Goal: Task Accomplishment & Management: Complete application form

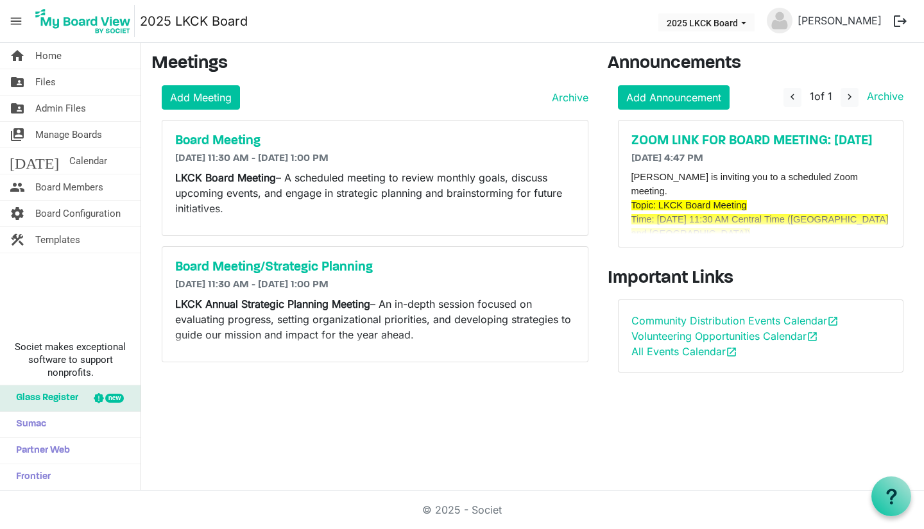
click at [60, 81] on link "folder_shared Files" at bounding box center [70, 82] width 140 height 26
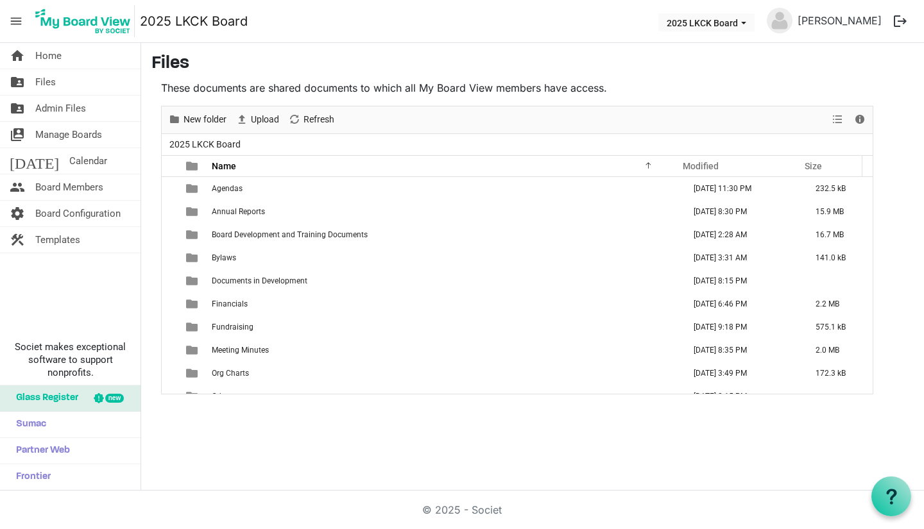
click at [208, 366] on td "Org Charts" at bounding box center [444, 373] width 472 height 23
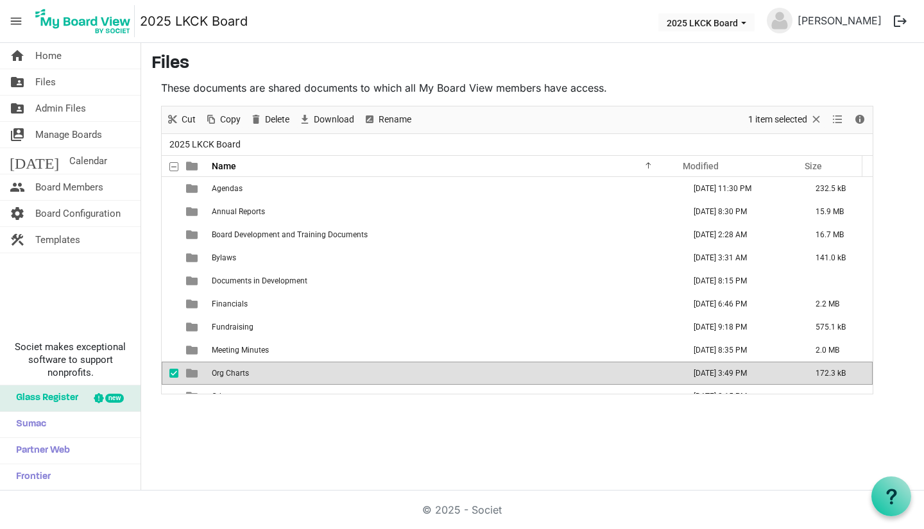
click at [208, 366] on td "Org Charts" at bounding box center [444, 373] width 472 height 23
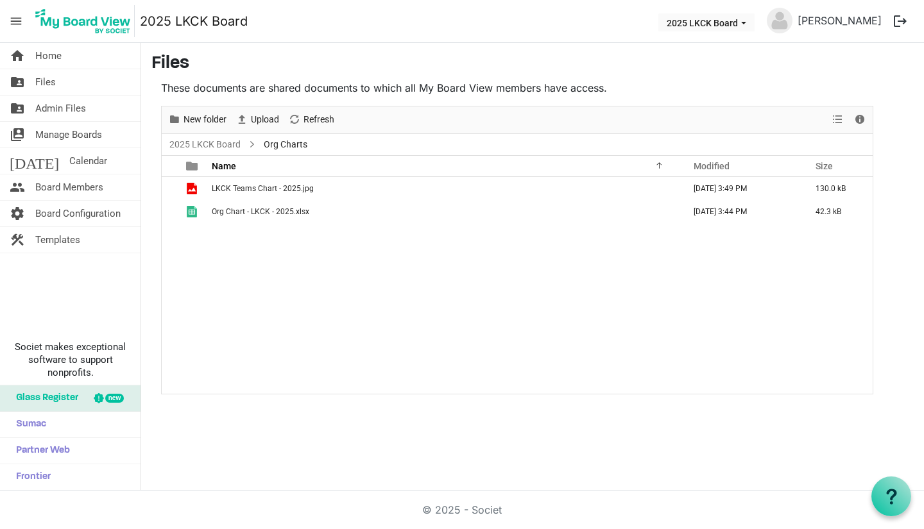
click at [176, 187] on span "checkbox" at bounding box center [173, 188] width 9 height 9
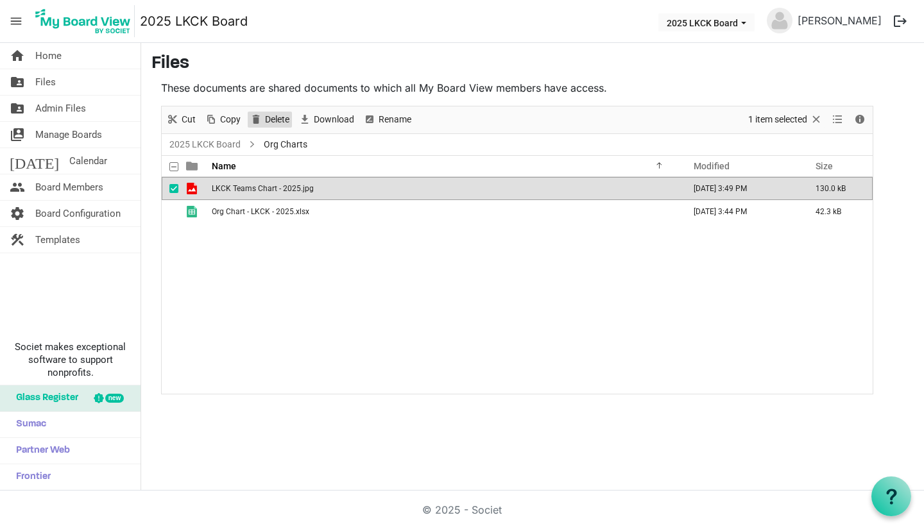
click at [271, 121] on span "Delete" at bounding box center [277, 120] width 27 height 16
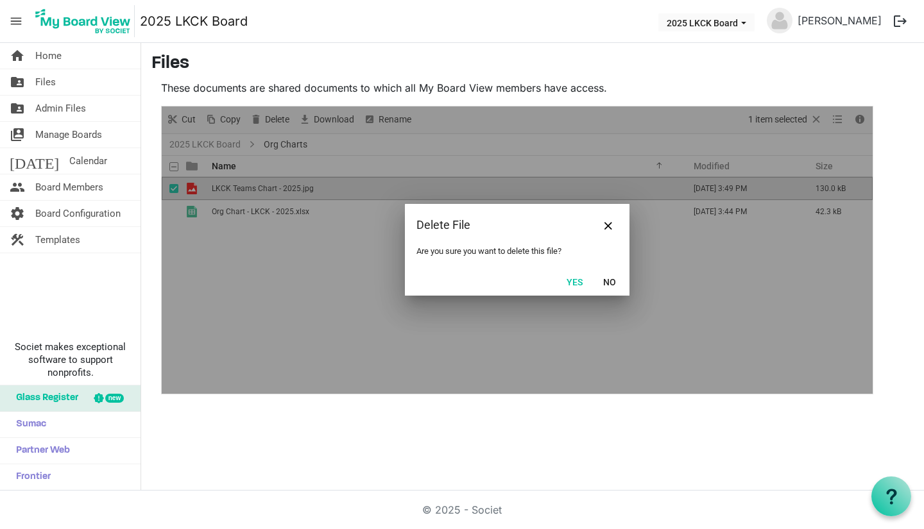
click at [579, 280] on button "Yes" at bounding box center [574, 282] width 33 height 18
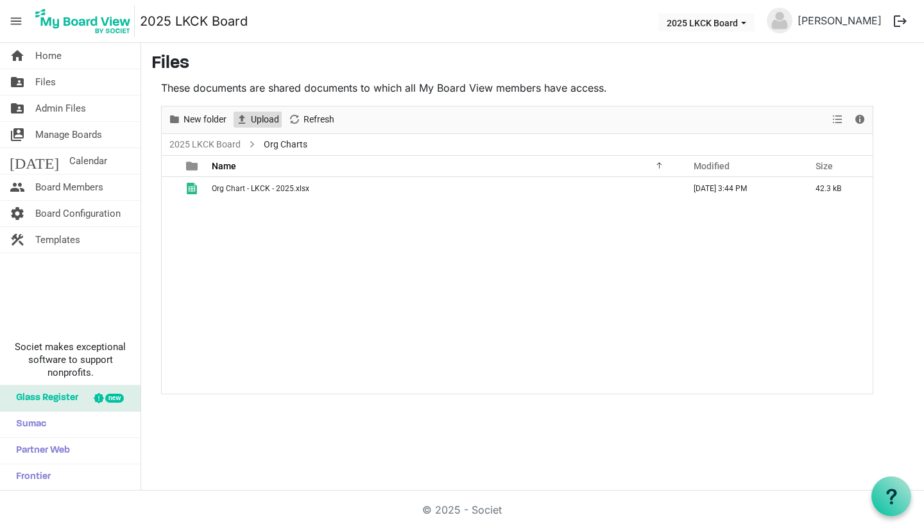
click at [251, 116] on span "Upload" at bounding box center [264, 120] width 31 height 16
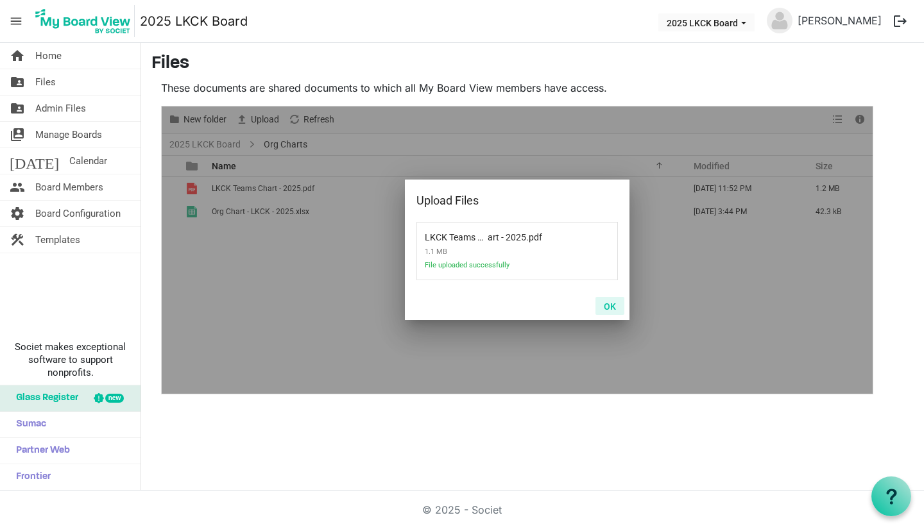
click at [609, 308] on button "OK" at bounding box center [609, 306] width 29 height 18
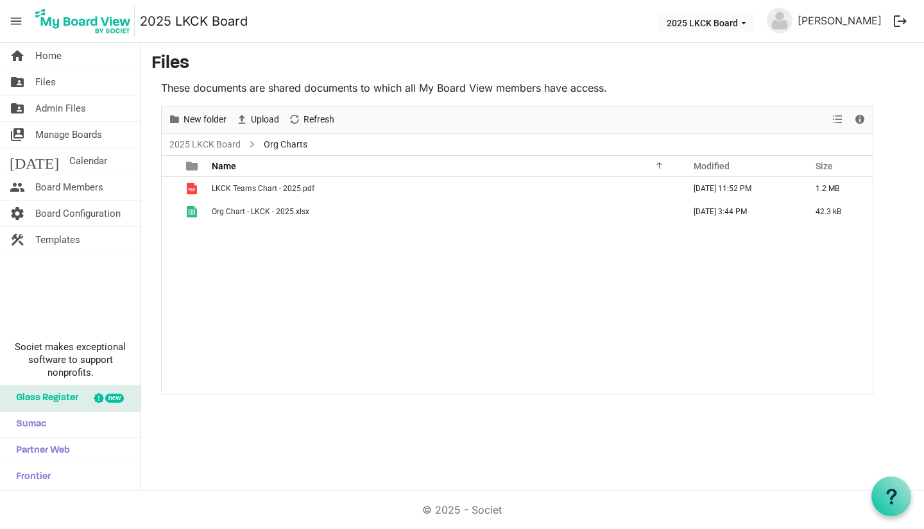
click at [291, 190] on span "LKCK Teams Chart - 2025.pdf" at bounding box center [263, 188] width 103 height 9
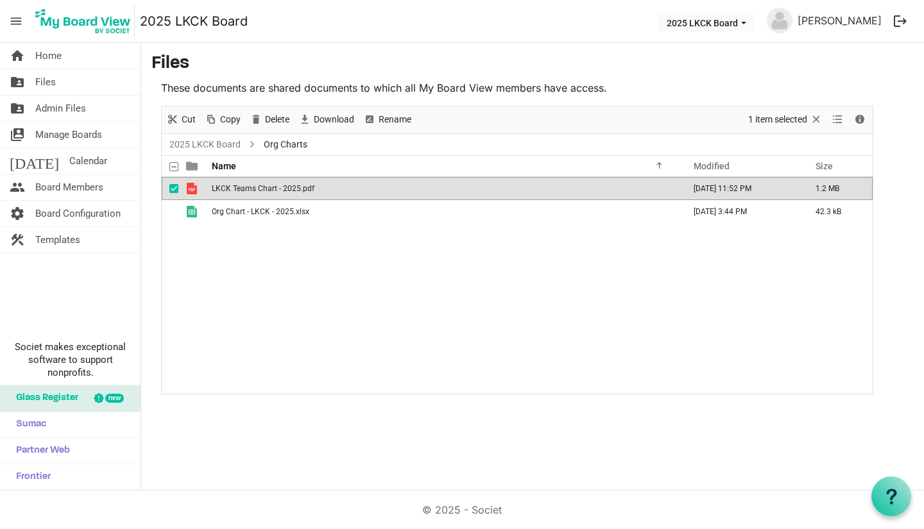
click at [291, 190] on span "LKCK Teams Chart - 2025.pdf" at bounding box center [263, 188] width 103 height 9
click at [280, 124] on span "Delete" at bounding box center [277, 120] width 27 height 16
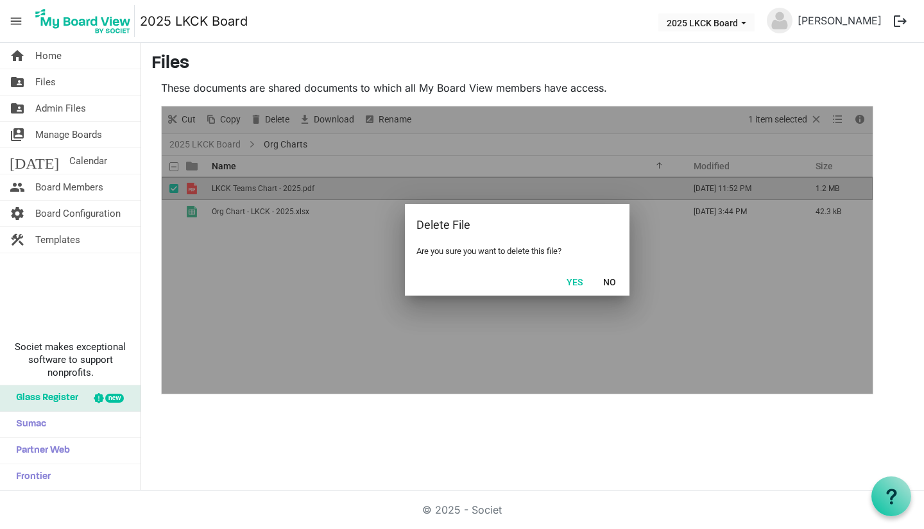
click at [573, 283] on button "Yes" at bounding box center [574, 282] width 33 height 18
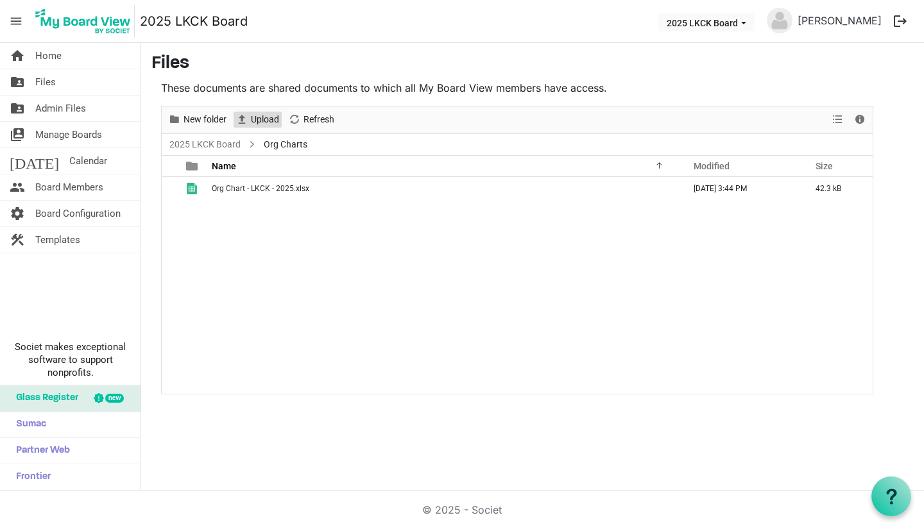
click at [269, 123] on span "Upload" at bounding box center [264, 120] width 31 height 16
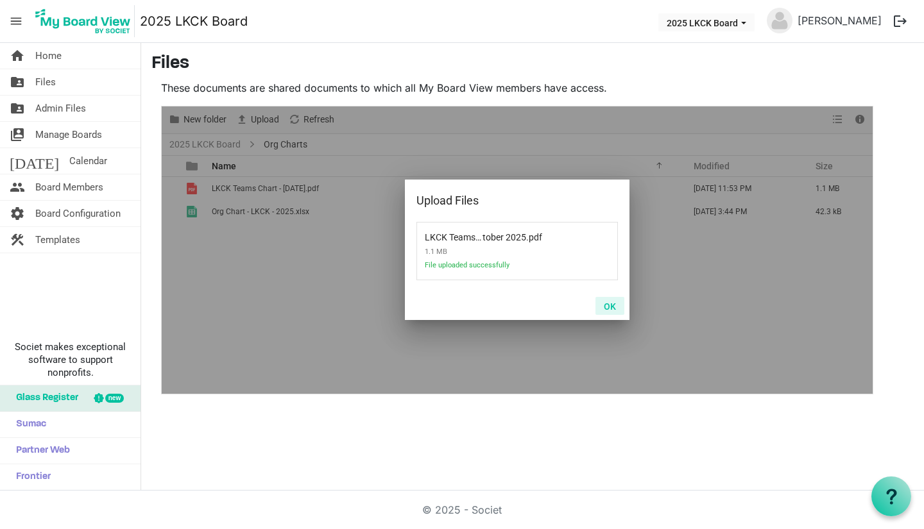
click at [611, 308] on button "OK" at bounding box center [609, 306] width 29 height 18
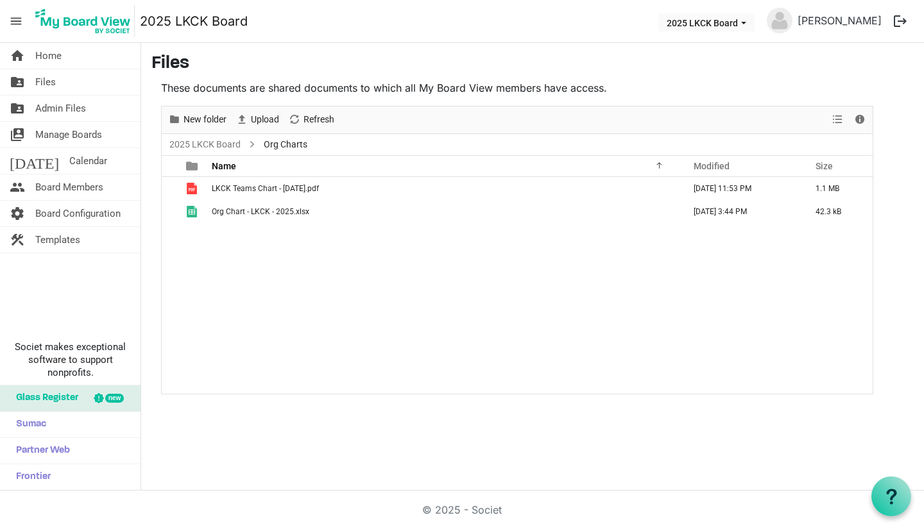
click at [105, 60] on link "home Home" at bounding box center [70, 56] width 140 height 26
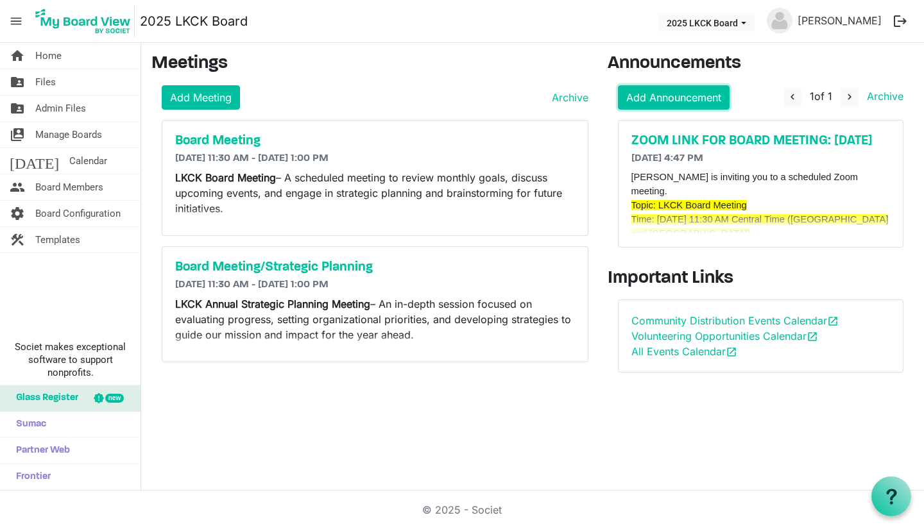
click at [711, 99] on link "Add Announcement" at bounding box center [674, 97] width 112 height 24
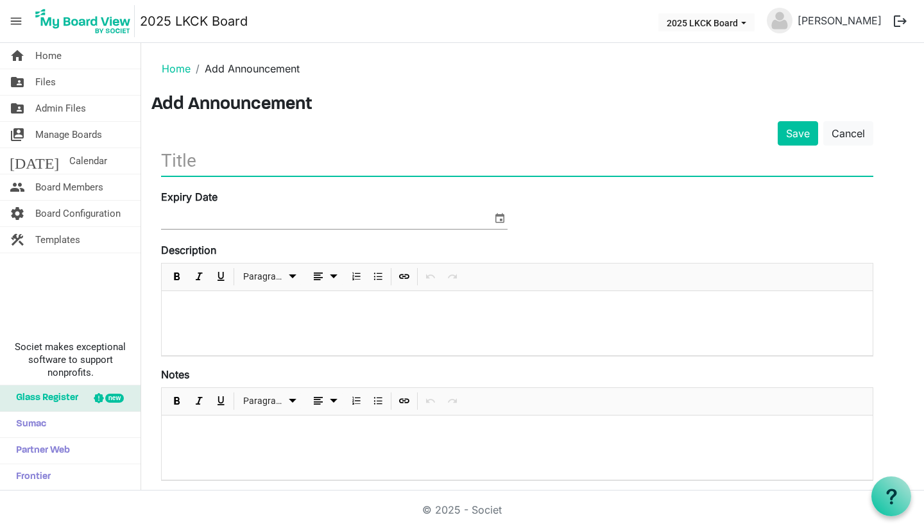
click at [290, 169] on input "text" at bounding box center [517, 161] width 712 height 30
type input "PREP FOR 10/10 BOARD MEETING"
click at [187, 301] on div at bounding box center [517, 323] width 711 height 64
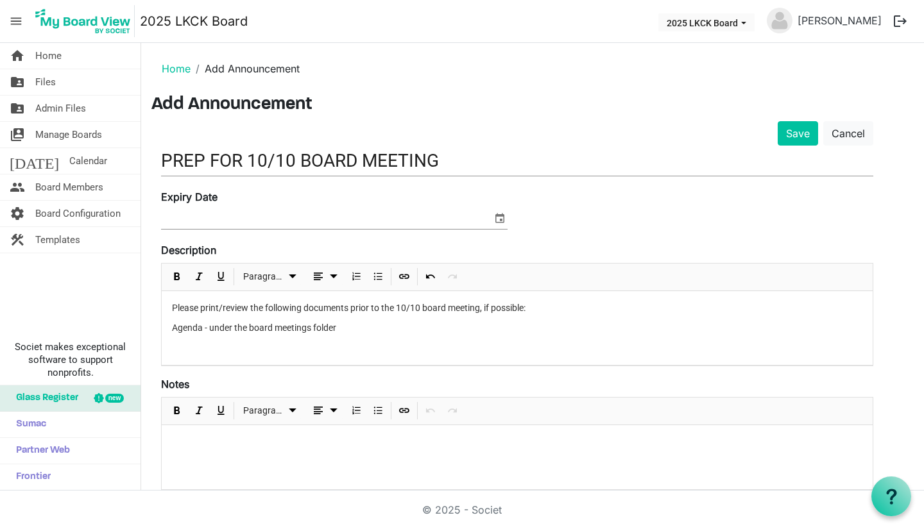
click at [173, 330] on p "Agenda - under the board meetings folder" at bounding box center [517, 327] width 690 height 13
click at [360, 276] on span "Numbered List" at bounding box center [355, 277] width 15 height 16
click at [374, 334] on li "Agenda - under the board meetings folder" at bounding box center [530, 327] width 664 height 13
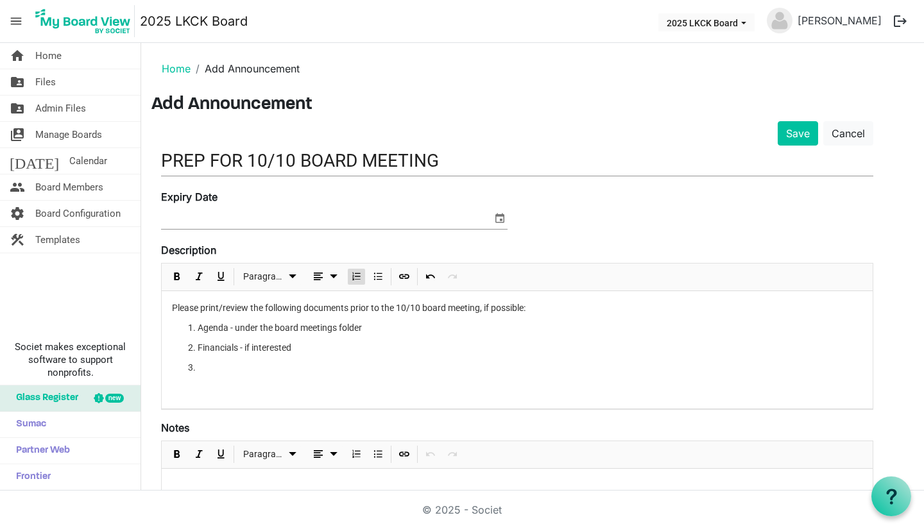
click at [237, 330] on li "Agenda - under the board meetings folder" at bounding box center [530, 327] width 664 height 13
click at [214, 370] on li at bounding box center [530, 367] width 664 height 13
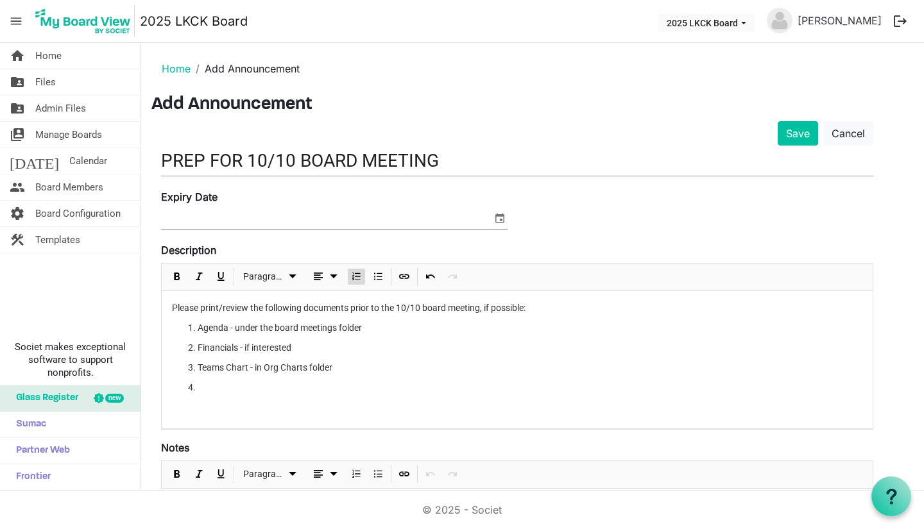
click at [198, 348] on li "Financials - if interested" at bounding box center [530, 347] width 664 height 13
click at [207, 391] on li at bounding box center [530, 387] width 664 height 13
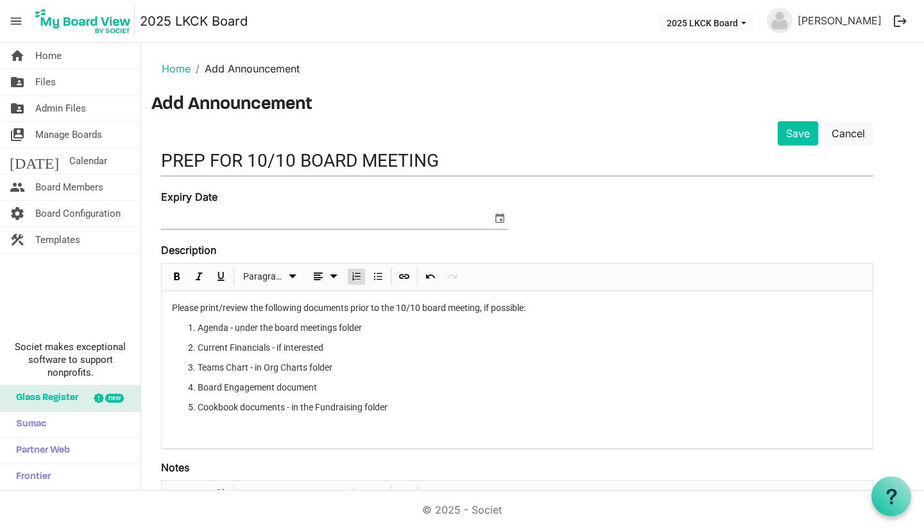
click at [323, 389] on li "Board Engagement document" at bounding box center [530, 387] width 664 height 13
click at [446, 404] on li "Cookbook documents - in the Fundraising folder" at bounding box center [530, 407] width 664 height 13
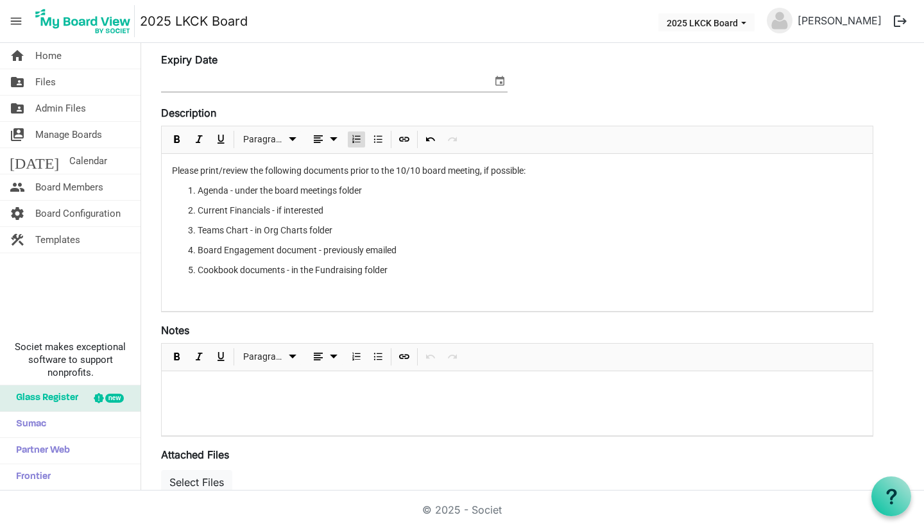
scroll to position [138, 0]
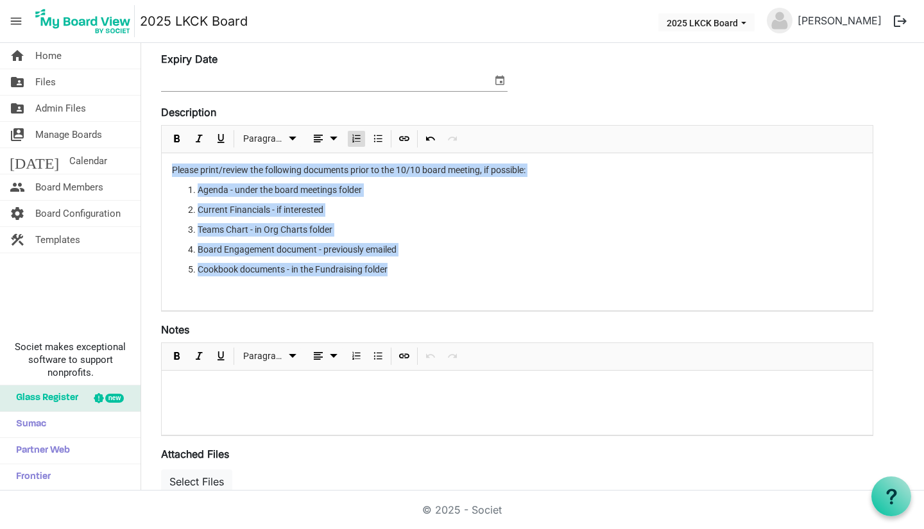
drag, startPoint x: 400, startPoint y: 270, endPoint x: 151, endPoint y: 169, distance: 268.7
click at [151, 169] on div "Save Cancel PREP FOR 10/10 BOARD MEETING Expiry Date Description <p>Please prin…" at bounding box center [516, 275] width 731 height 584
copy div "Please print/review the following documents prior to the 10/10 board meeting, i…"
click at [82, 56] on link "home Home" at bounding box center [70, 56] width 140 height 26
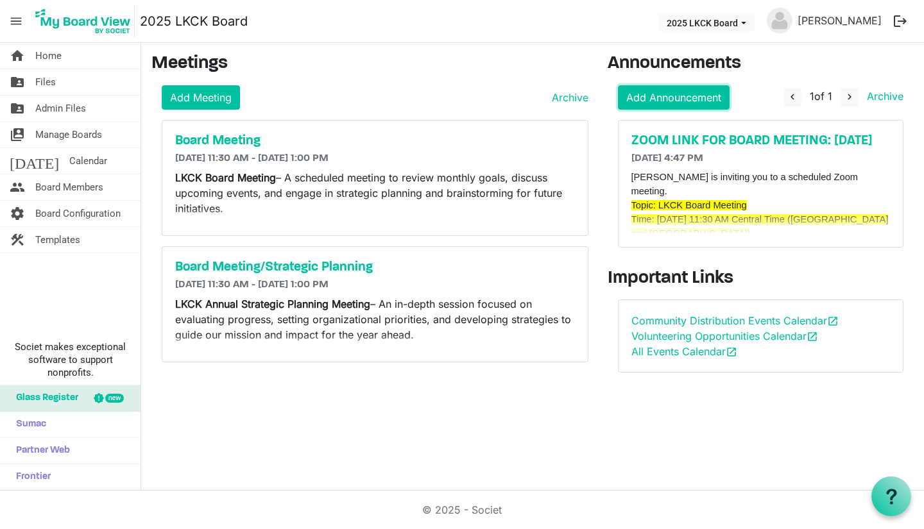
click at [664, 92] on link "Add Announcement" at bounding box center [674, 97] width 112 height 24
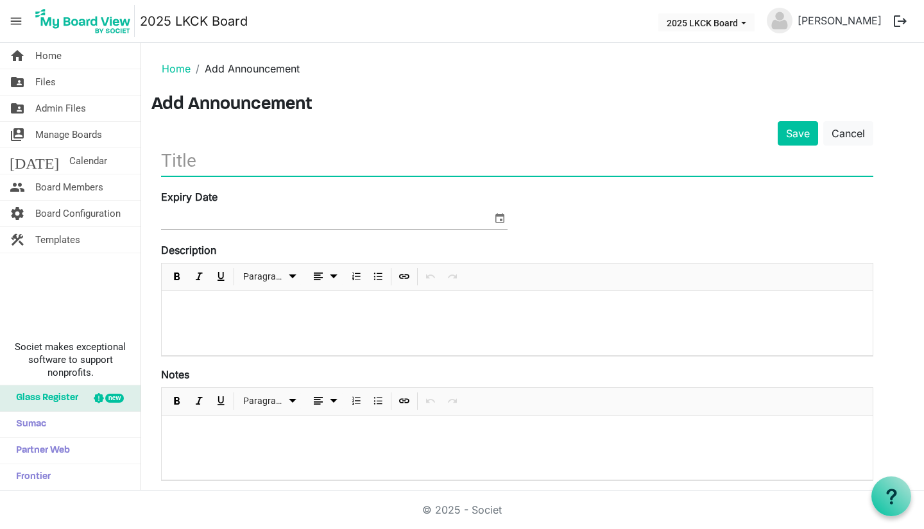
click at [299, 157] on input "text" at bounding box center [517, 161] width 712 height 30
type input "PREP FOR 10/10 BOARD MEETING"
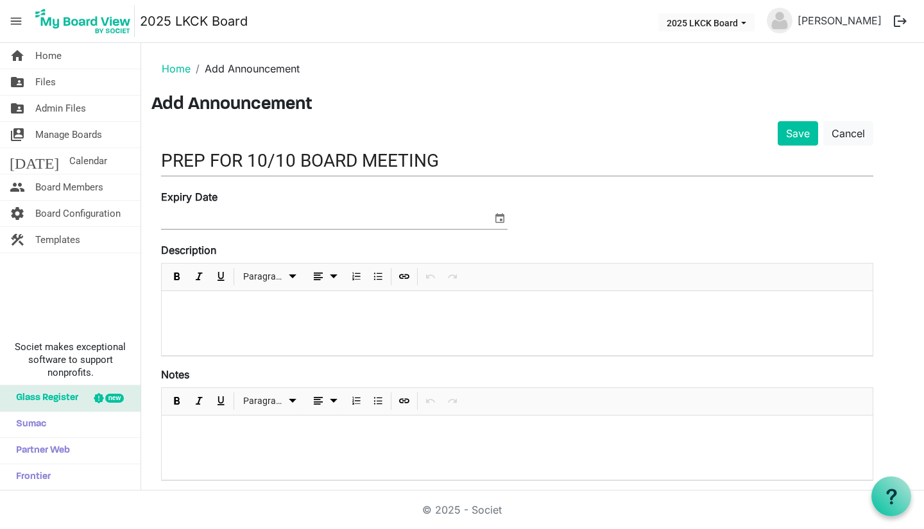
click at [219, 323] on div at bounding box center [517, 323] width 711 height 64
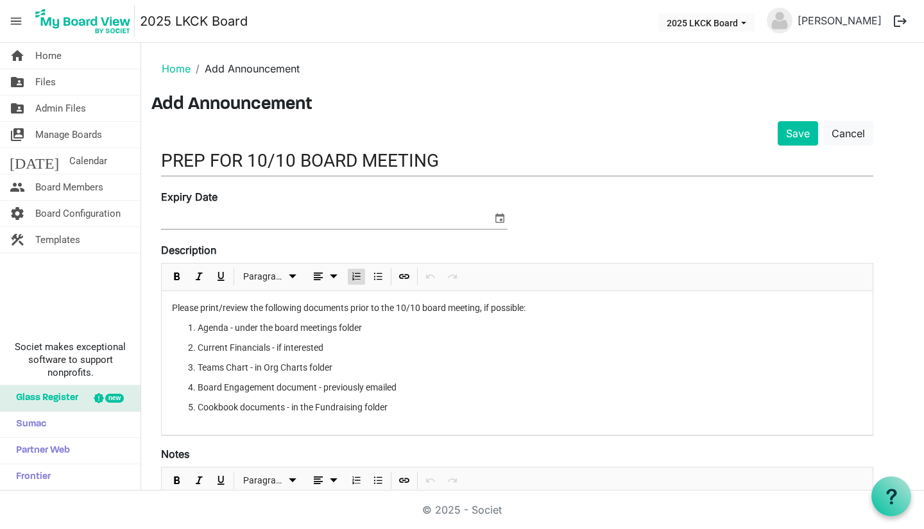
click at [503, 218] on span "select" at bounding box center [499, 218] width 15 height 17
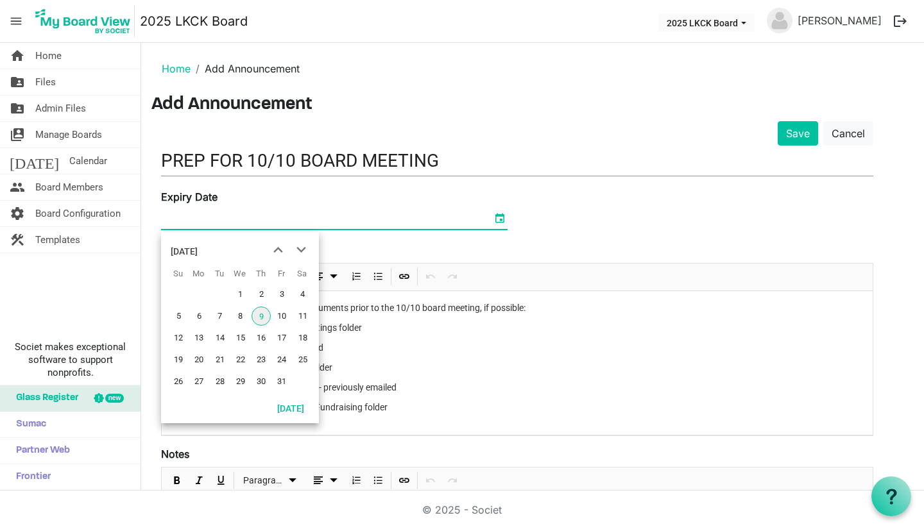
click at [182, 339] on span "12" at bounding box center [178, 337] width 19 height 19
type input "10/12/2025"
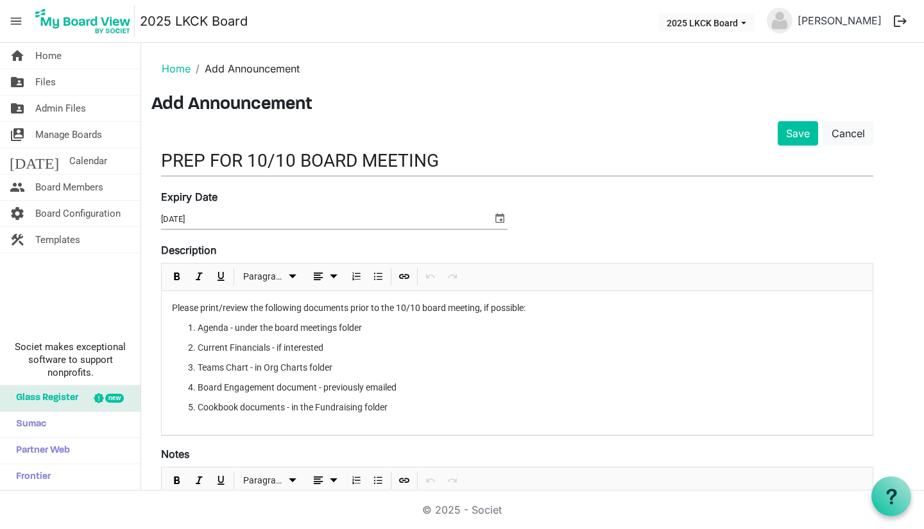
click at [644, 203] on div "Expiry Date 10/12/2025" at bounding box center [516, 215] width 731 height 53
click at [277, 330] on li "Agenda - under the board meetings folder" at bounding box center [530, 327] width 664 height 13
click at [309, 327] on li "Agenda - under the Board meetings folder" at bounding box center [530, 327] width 664 height 13
click at [804, 137] on button "Save" at bounding box center [797, 133] width 40 height 24
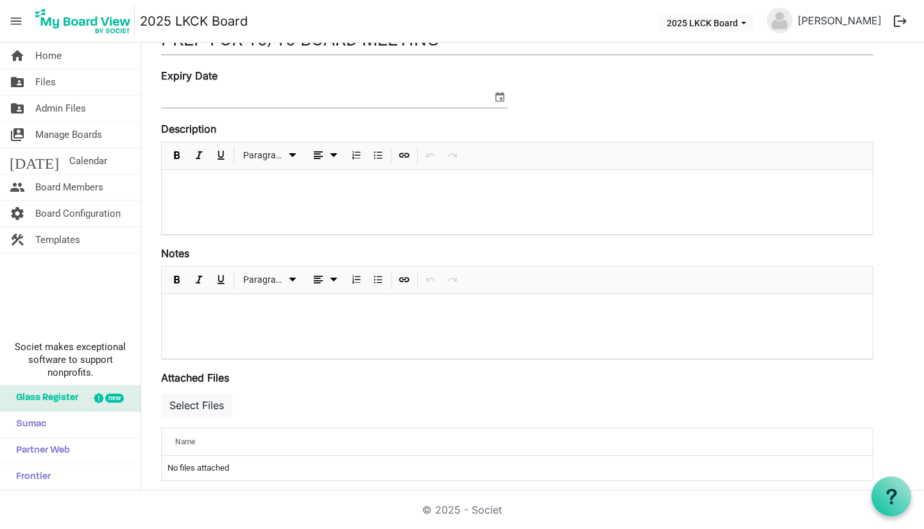
scroll to position [132, 0]
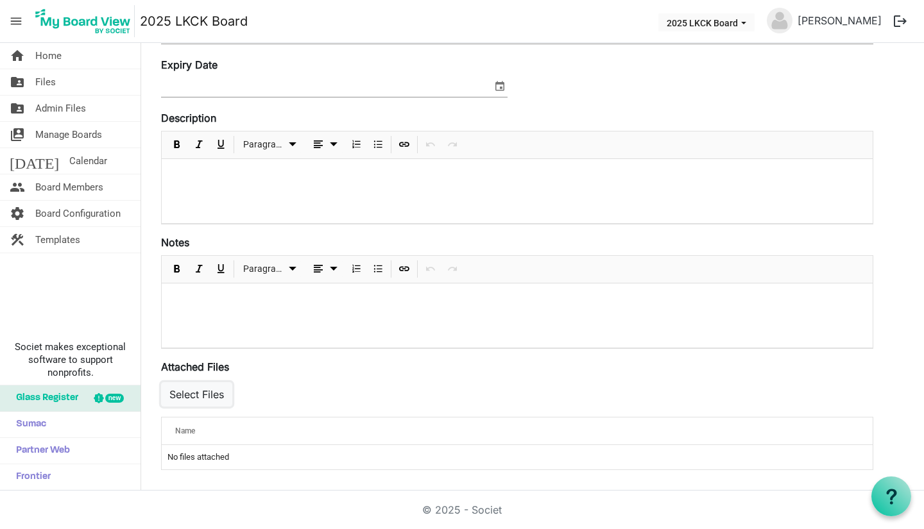
click at [224, 395] on button "Select Files" at bounding box center [196, 394] width 71 height 24
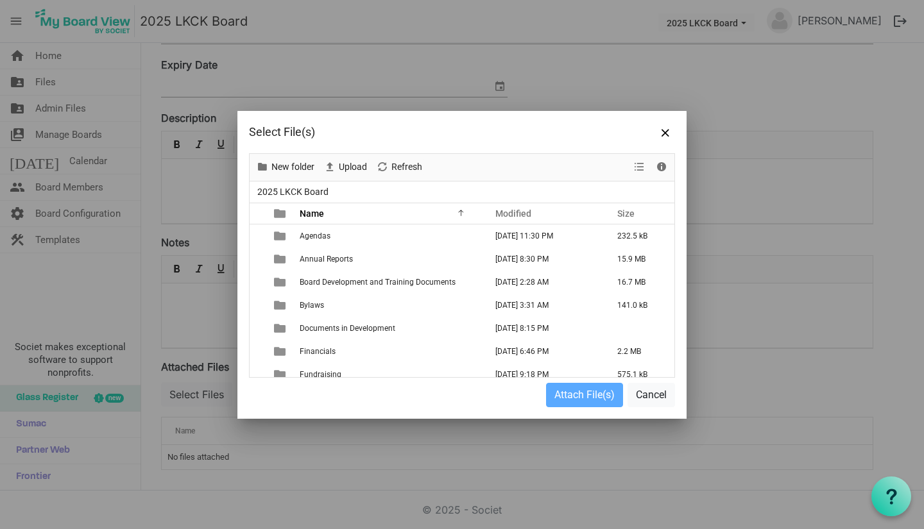
click at [338, 280] on span "Board Development and Training Documents" at bounding box center [378, 282] width 156 height 9
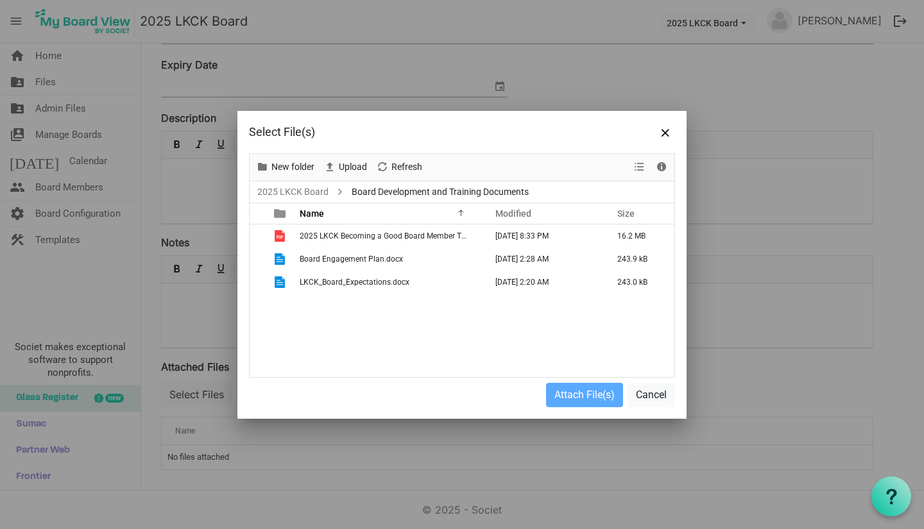
click at [342, 258] on span "Board Engagement Plan.docx" at bounding box center [351, 259] width 103 height 9
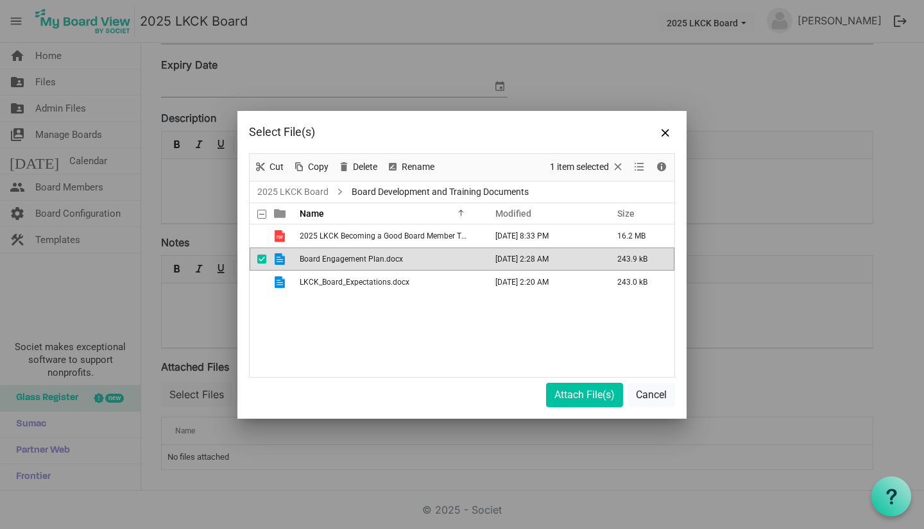
click at [342, 258] on span "Board Engagement Plan.docx" at bounding box center [351, 259] width 103 height 9
click at [559, 393] on button "Attach File(s)" at bounding box center [584, 395] width 77 height 24
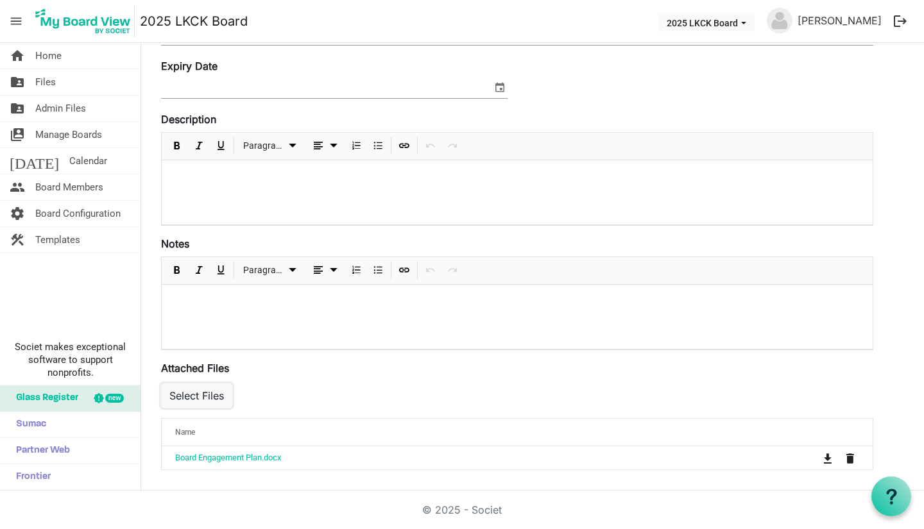
click at [216, 389] on button "Select Files" at bounding box center [196, 396] width 71 height 24
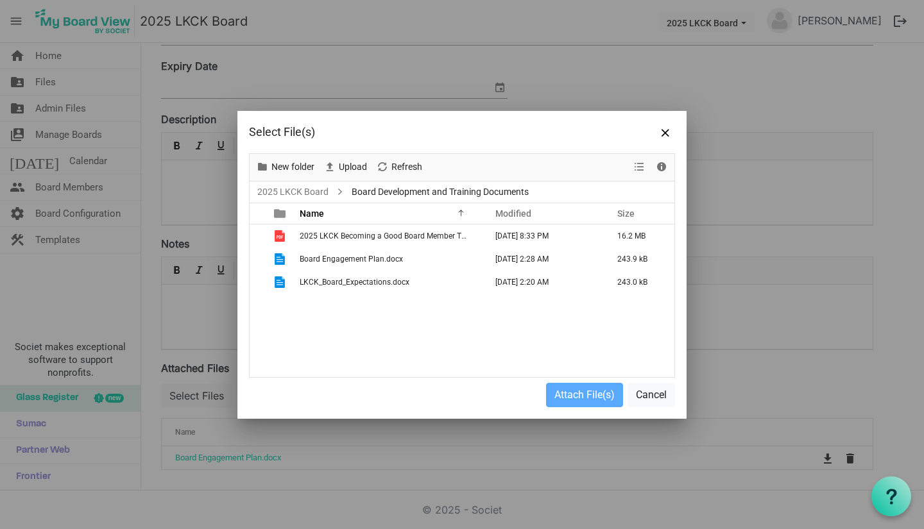
click at [371, 285] on span "LKCK_Board_Expectations.docx" at bounding box center [355, 282] width 110 height 9
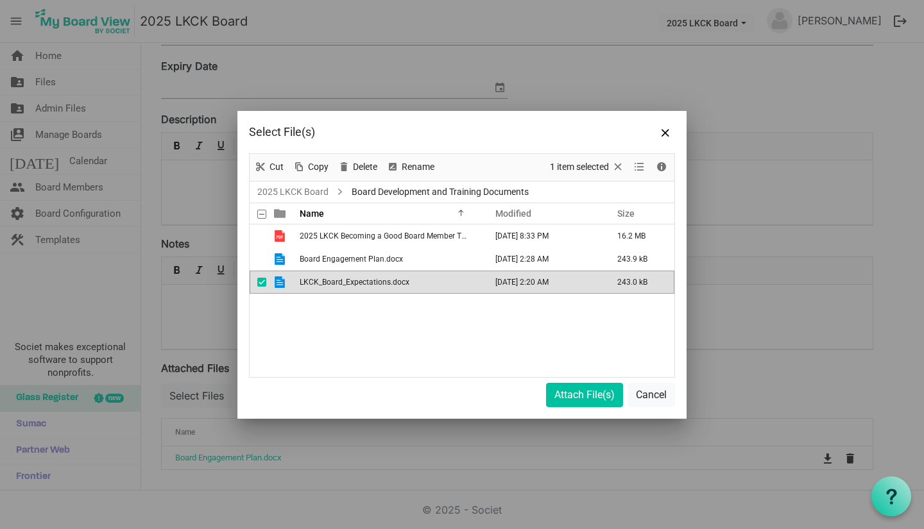
click at [371, 285] on span "LKCK_Board_Expectations.docx" at bounding box center [355, 282] width 110 height 9
click at [570, 397] on button "Attach File(s)" at bounding box center [584, 395] width 77 height 24
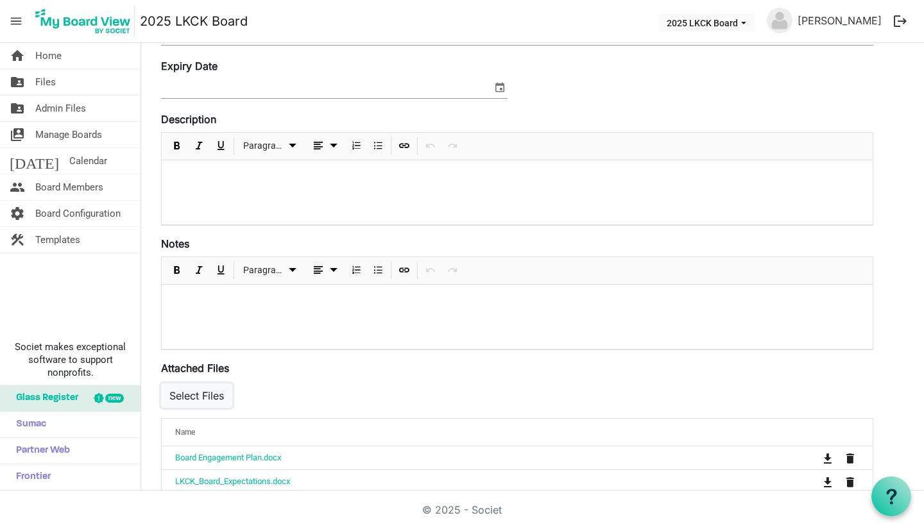
click at [213, 397] on button "Select Files" at bounding box center [196, 396] width 71 height 24
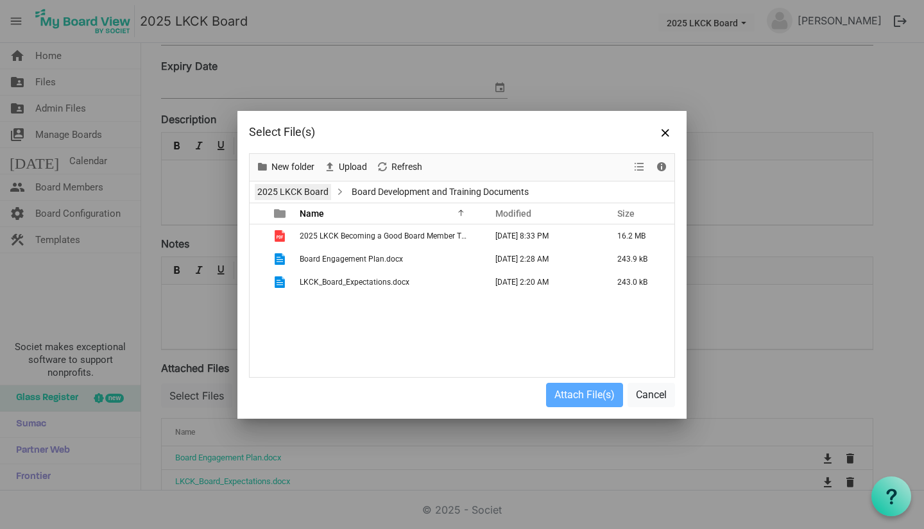
click at [311, 197] on link "2025 LKCK Board" at bounding box center [293, 192] width 76 height 16
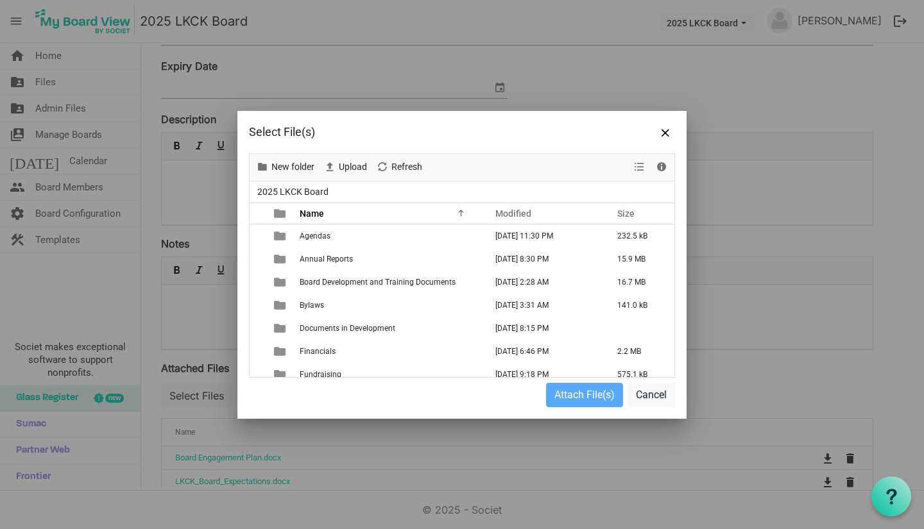
click at [330, 352] on span "Financials" at bounding box center [318, 351] width 36 height 9
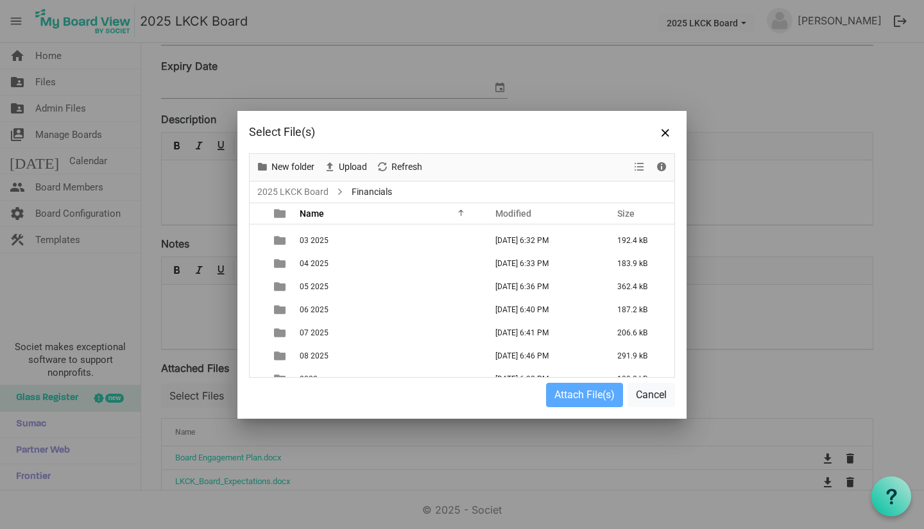
scroll to position [18, 0]
click at [310, 354] on span "08 2025" at bounding box center [314, 356] width 29 height 9
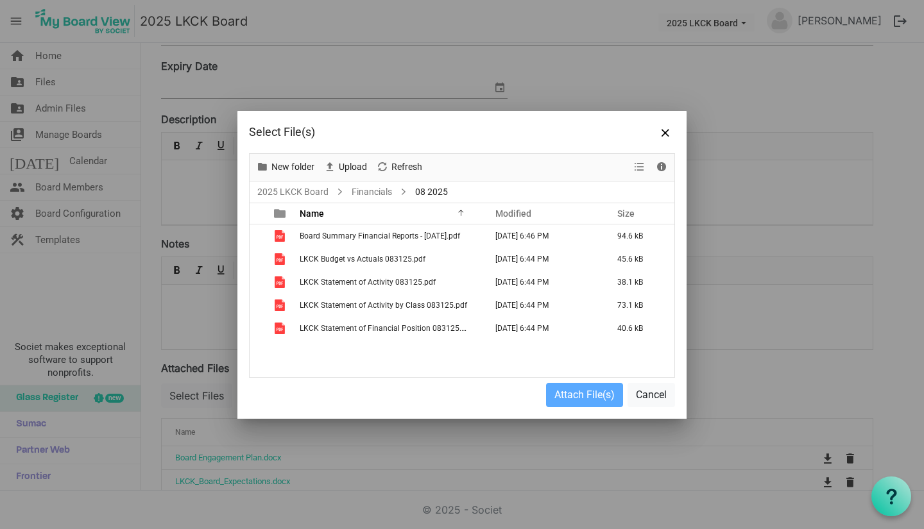
click at [380, 233] on span "Board Summary Financial Reports - August 2025.pdf" at bounding box center [380, 236] width 160 height 9
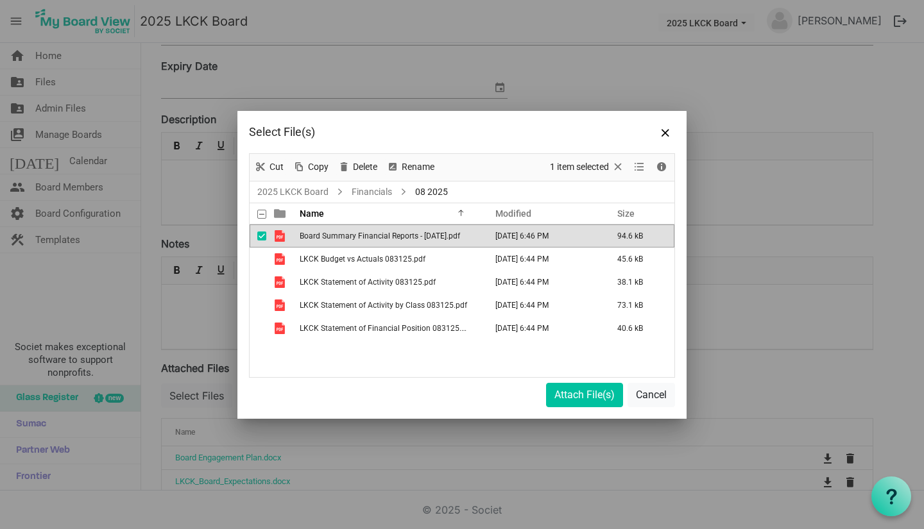
click at [380, 233] on span "Board Summary Financial Reports - August 2025.pdf" at bounding box center [380, 236] width 160 height 9
click at [344, 245] on td "Board Summary Financial Reports - August 2025.pdf" at bounding box center [389, 235] width 186 height 23
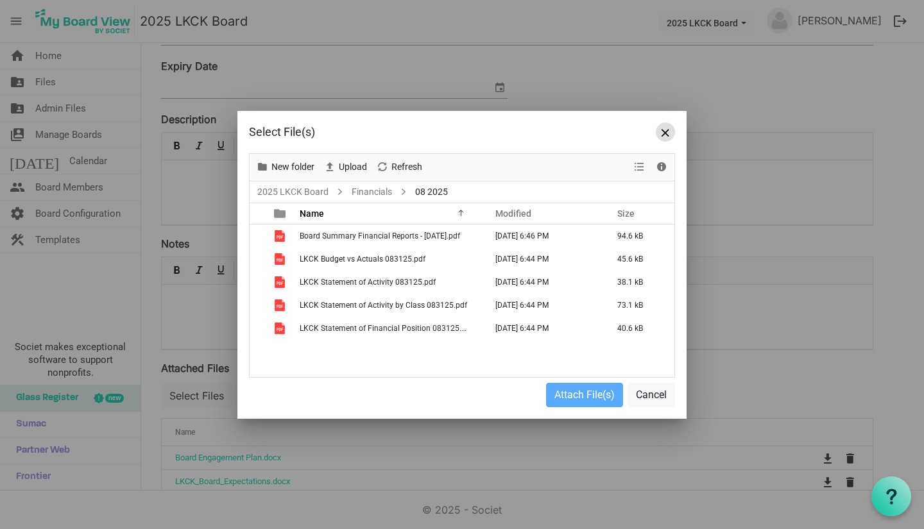
click at [666, 133] on span "Close" at bounding box center [665, 133] width 8 height 8
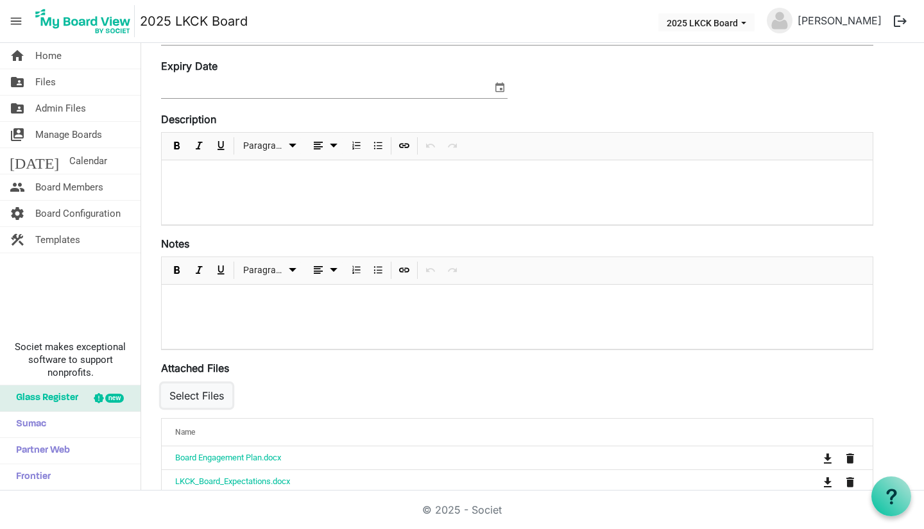
click at [220, 398] on button "Select Files" at bounding box center [196, 396] width 71 height 24
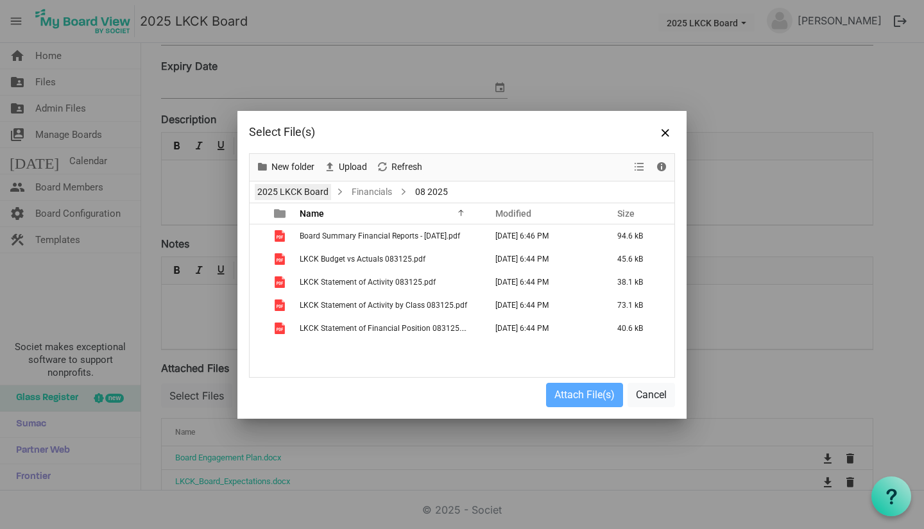
click at [310, 189] on link "2025 LKCK Board" at bounding box center [293, 192] width 76 height 16
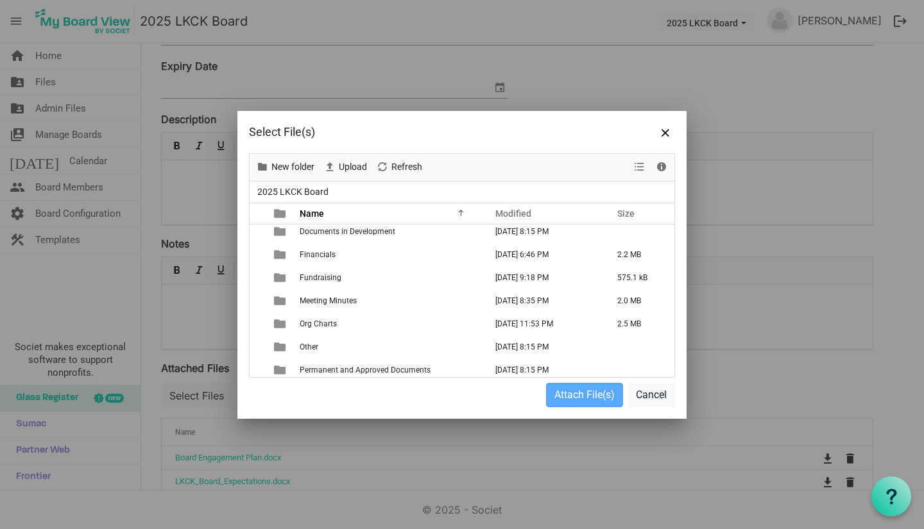
scroll to position [99, 0]
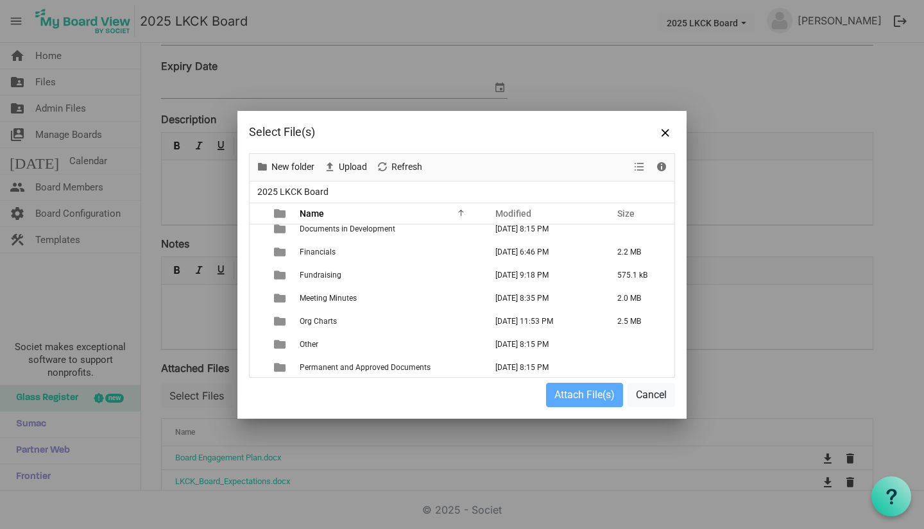
click at [342, 278] on td "Fundraising" at bounding box center [389, 275] width 186 height 23
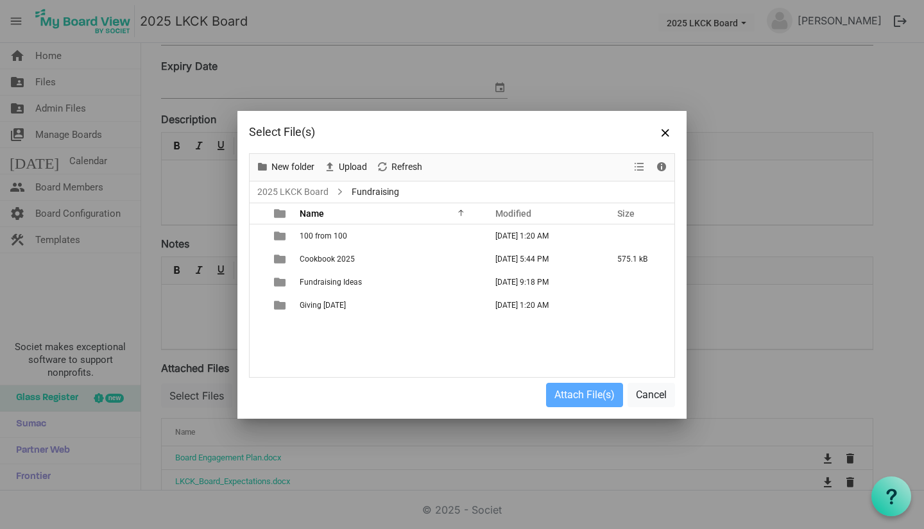
click at [344, 264] on td "Cookbook 2025" at bounding box center [389, 259] width 186 height 23
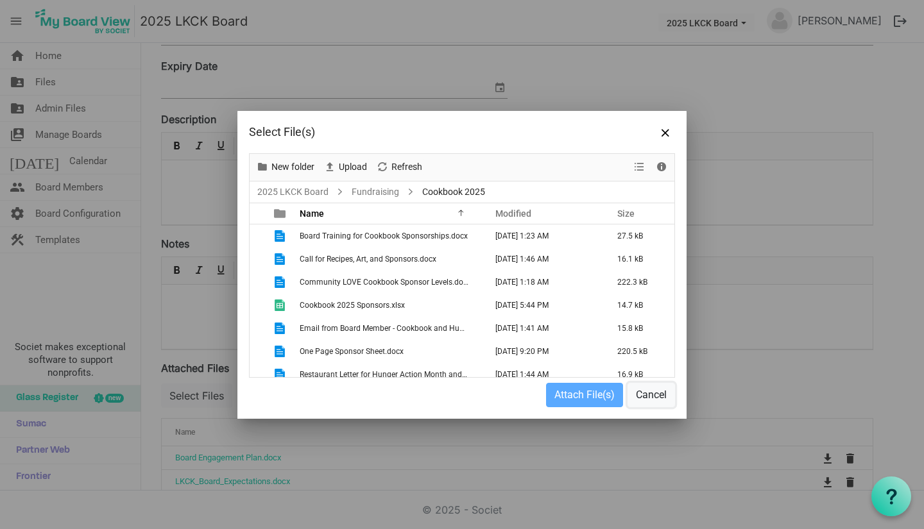
click at [653, 395] on button "Cancel" at bounding box center [650, 395] width 47 height 24
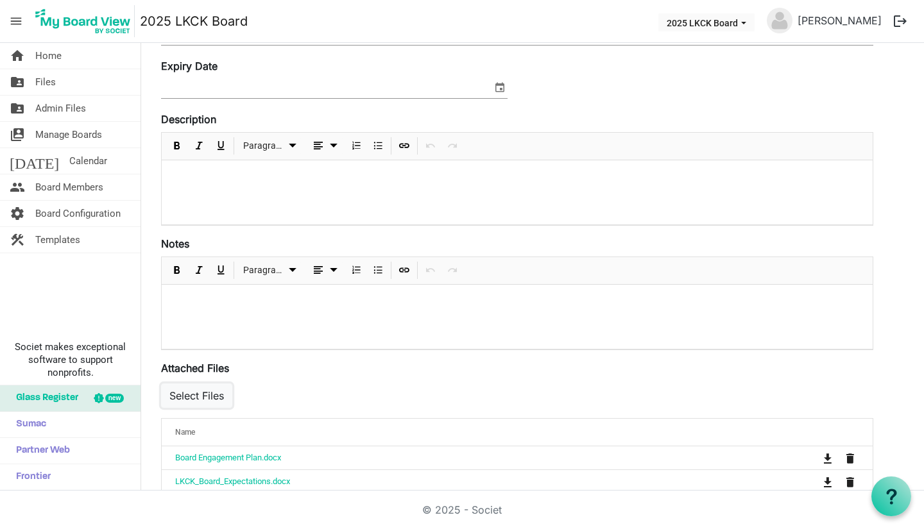
click at [222, 401] on button "Select Files" at bounding box center [196, 396] width 71 height 24
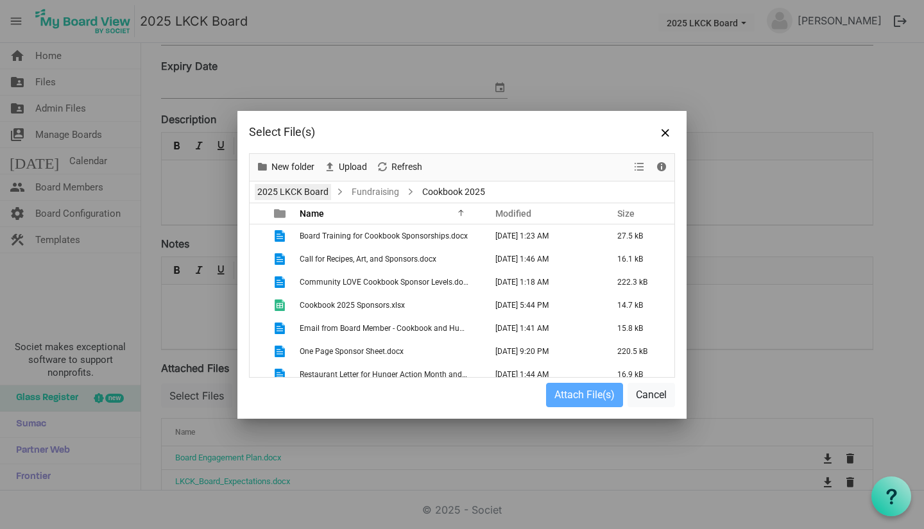
click at [322, 190] on link "2025 LKCK Board" at bounding box center [293, 192] width 76 height 16
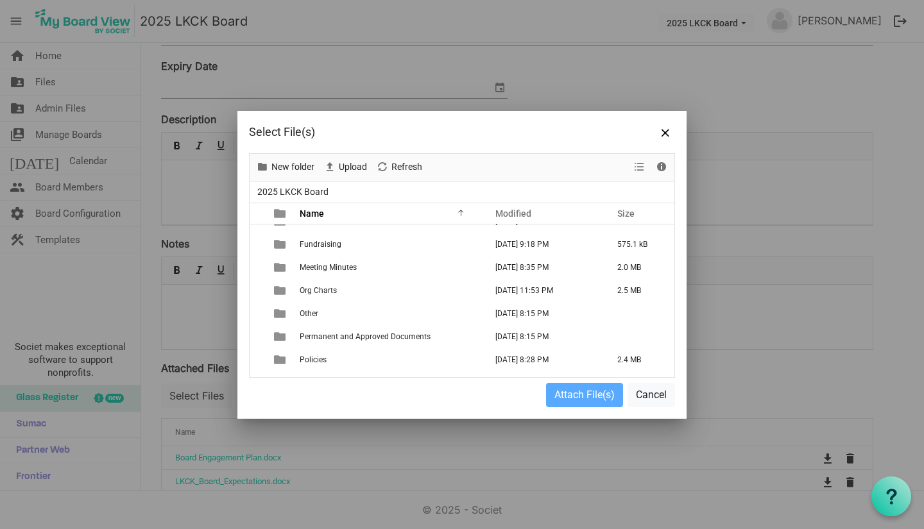
scroll to position [148, 0]
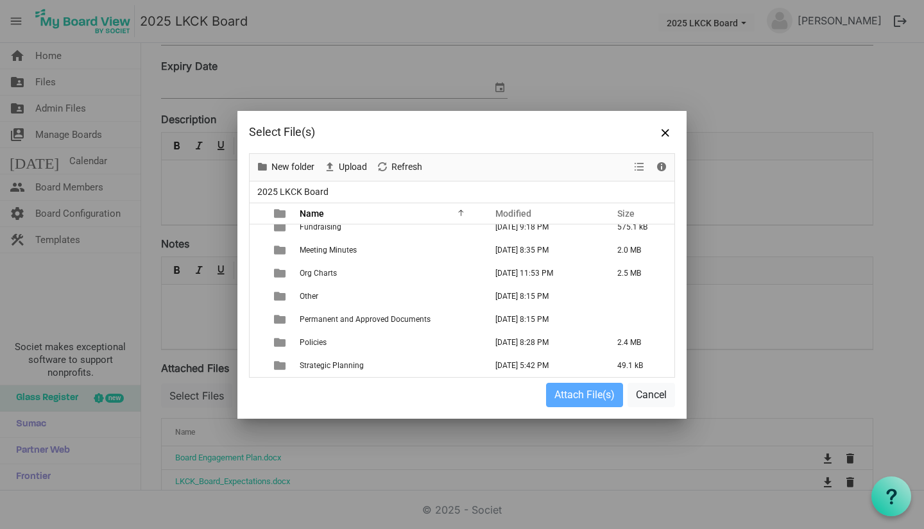
click at [371, 280] on td "Org Charts" at bounding box center [389, 273] width 186 height 23
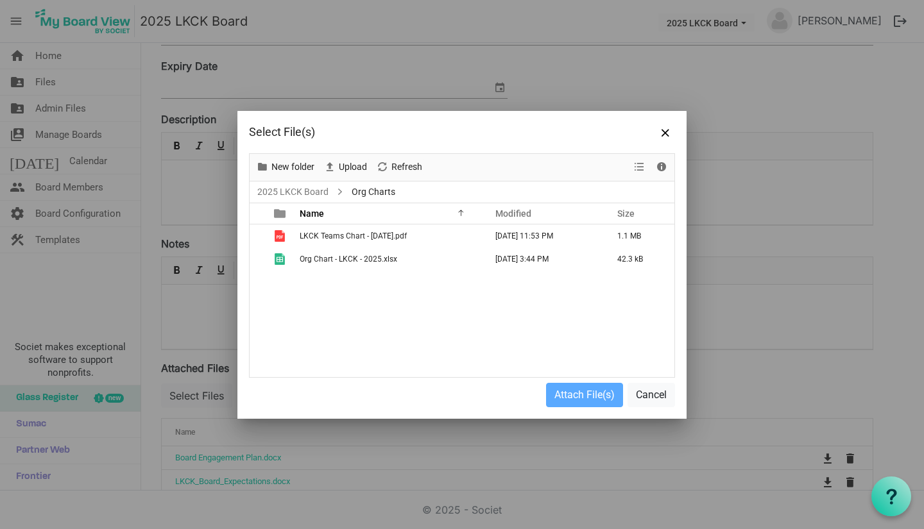
click at [358, 239] on span "LKCK Teams Chart - [DATE].pdf" at bounding box center [353, 236] width 107 height 9
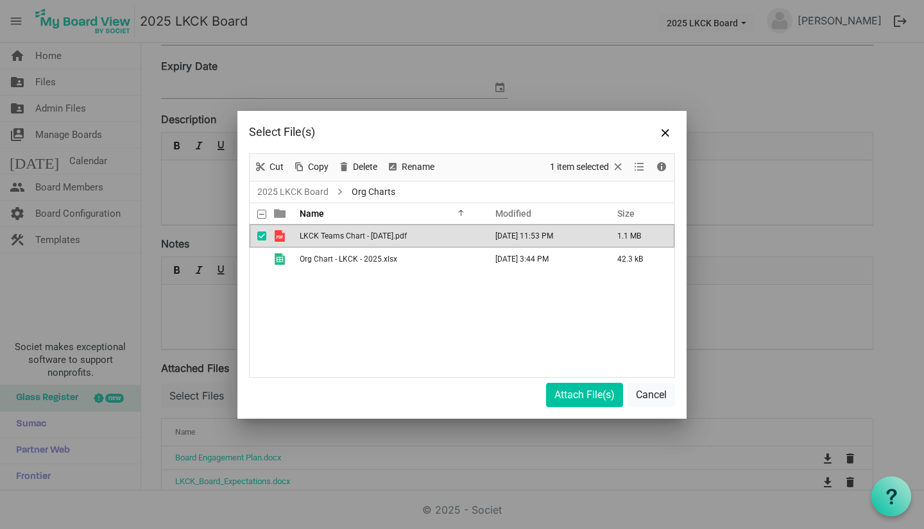
click at [358, 239] on span "LKCK Teams Chart - [DATE].pdf" at bounding box center [353, 236] width 107 height 9
click at [582, 392] on button "Attach File(s)" at bounding box center [584, 395] width 77 height 24
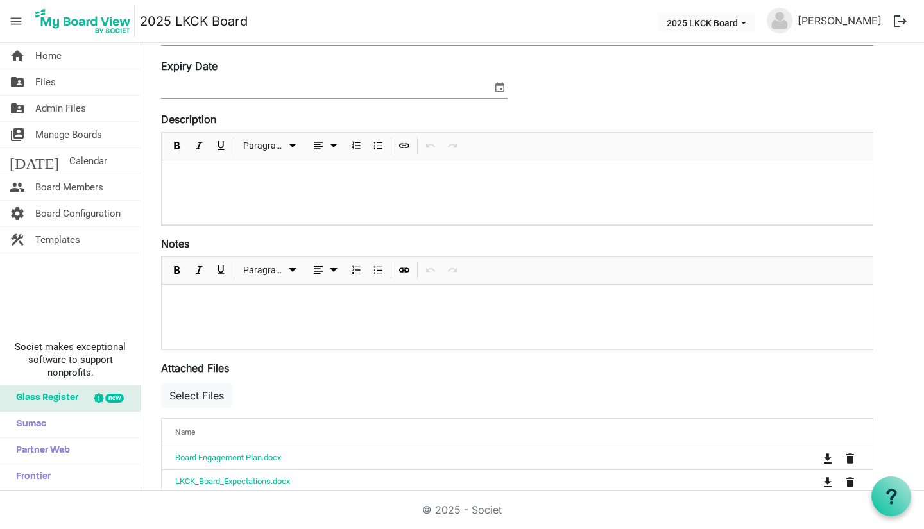
click at [74, 60] on link "home Home" at bounding box center [70, 56] width 140 height 26
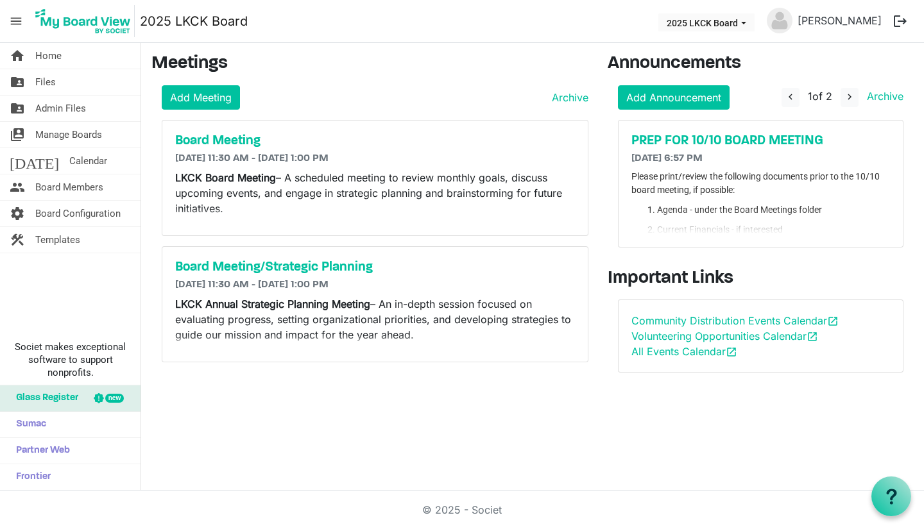
click at [681, 145] on h5 "PREP FOR 10/10 BOARD MEETING" at bounding box center [760, 140] width 259 height 15
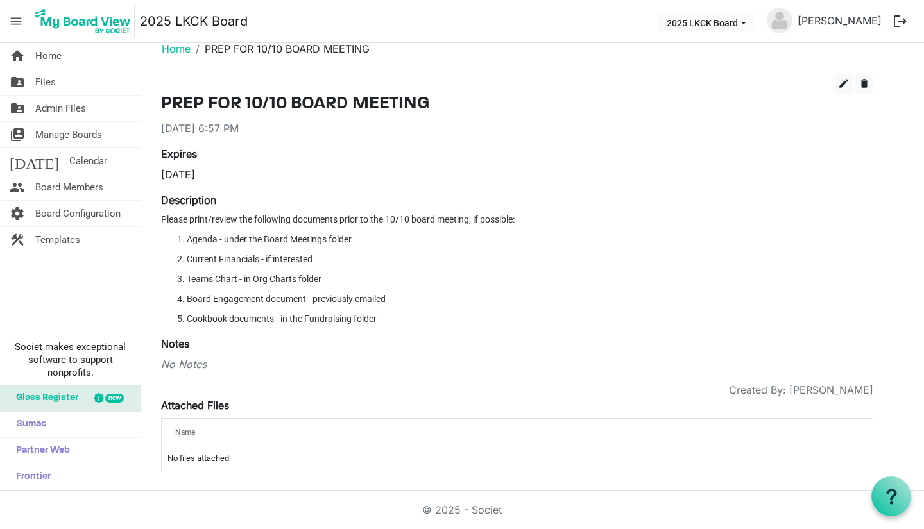
scroll to position [21, 0]
click at [219, 459] on td "No files attached" at bounding box center [517, 457] width 711 height 24
click at [214, 401] on label "Attached Files" at bounding box center [195, 403] width 68 height 15
click at [844, 84] on span "edit" at bounding box center [844, 82] width 12 height 12
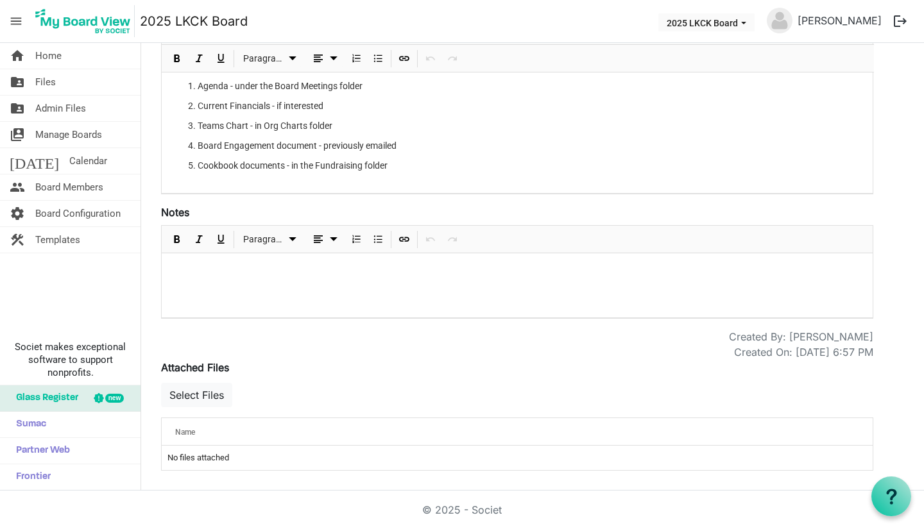
scroll to position [215, 0]
click at [215, 392] on button "Select Files" at bounding box center [196, 394] width 71 height 24
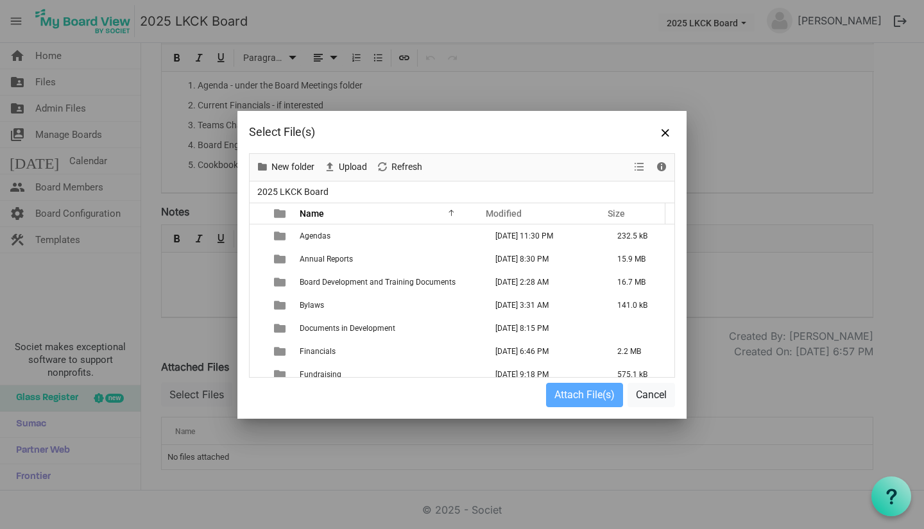
click at [359, 283] on span "Board Development and Training Documents" at bounding box center [378, 282] width 156 height 9
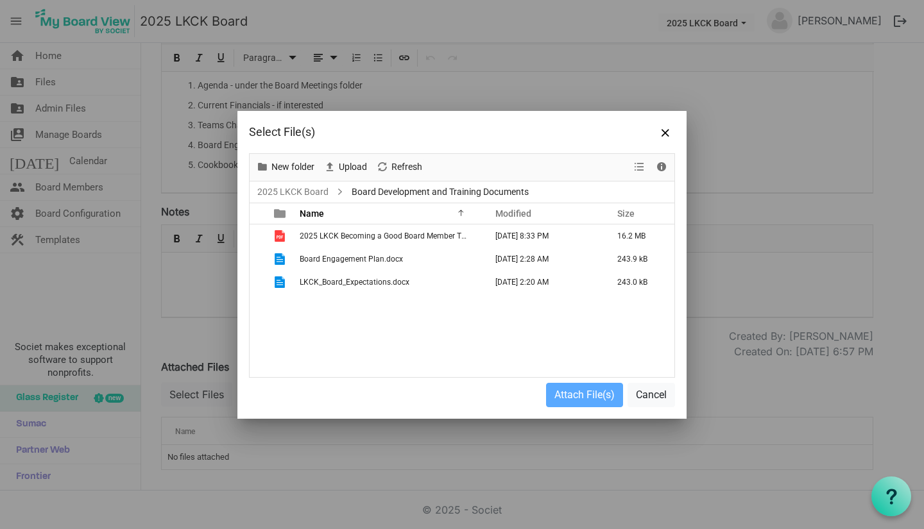
click at [361, 255] on span "Board Engagement Plan.docx" at bounding box center [351, 259] width 103 height 9
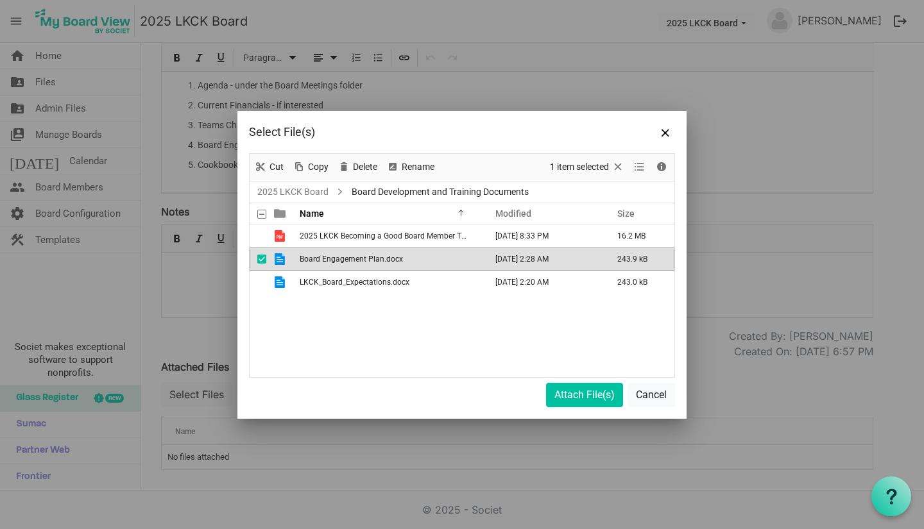
click at [361, 255] on span "Board Engagement Plan.docx" at bounding box center [351, 259] width 103 height 9
click at [575, 391] on button "Attach File(s)" at bounding box center [584, 395] width 77 height 24
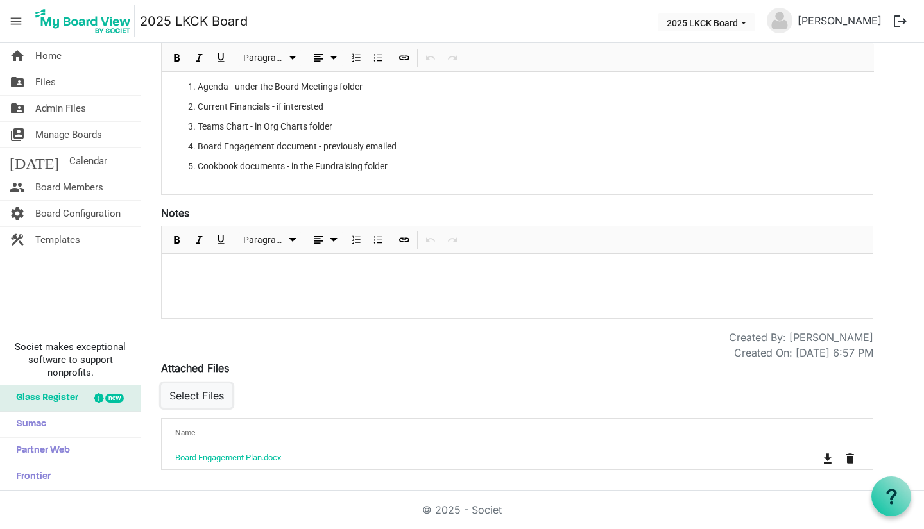
click at [217, 401] on button "Select Files" at bounding box center [196, 396] width 71 height 24
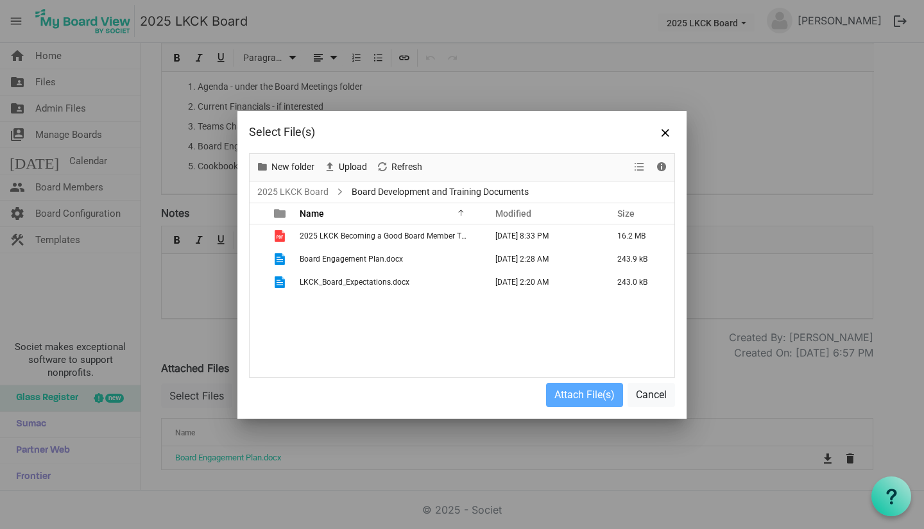
click at [376, 285] on span "LKCK_Board_Expectations.docx" at bounding box center [355, 282] width 110 height 9
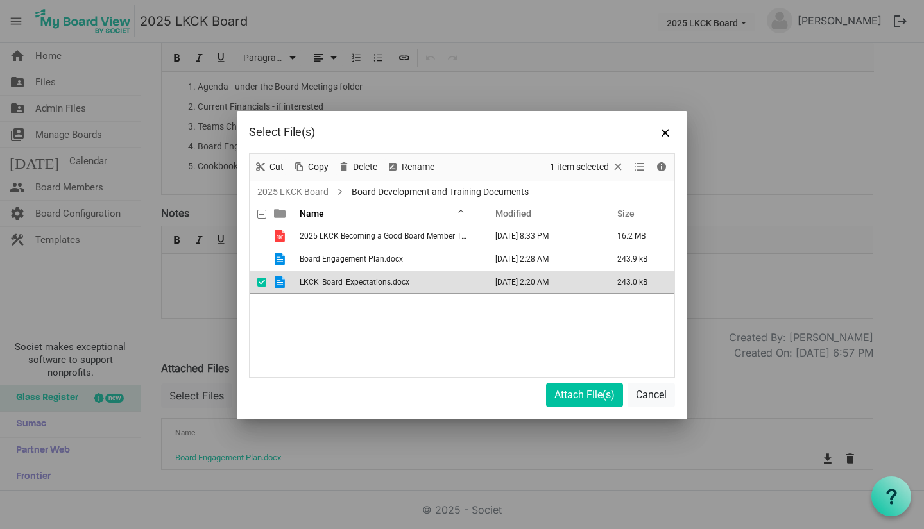
click at [376, 285] on span "LKCK_Board_Expectations.docx" at bounding box center [355, 282] width 110 height 9
click at [564, 393] on button "Attach File(s)" at bounding box center [584, 395] width 77 height 24
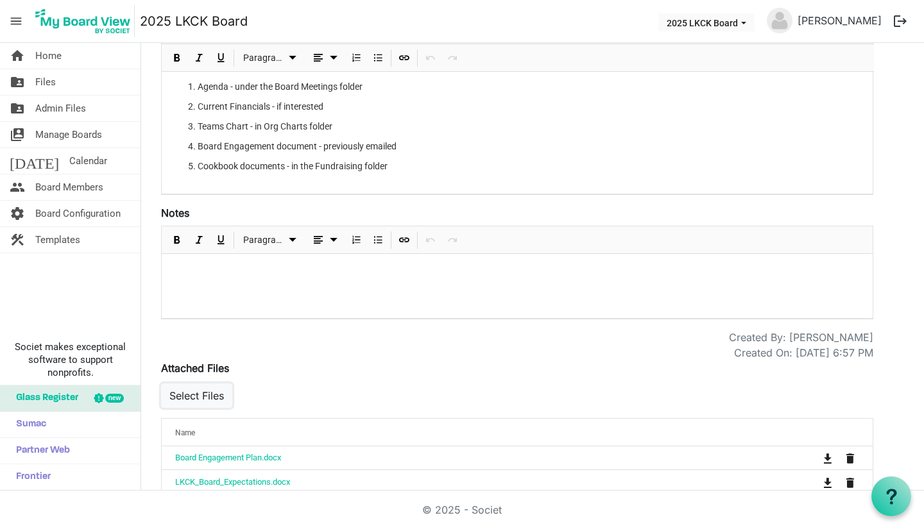
click at [208, 390] on button "Select Files" at bounding box center [196, 396] width 71 height 24
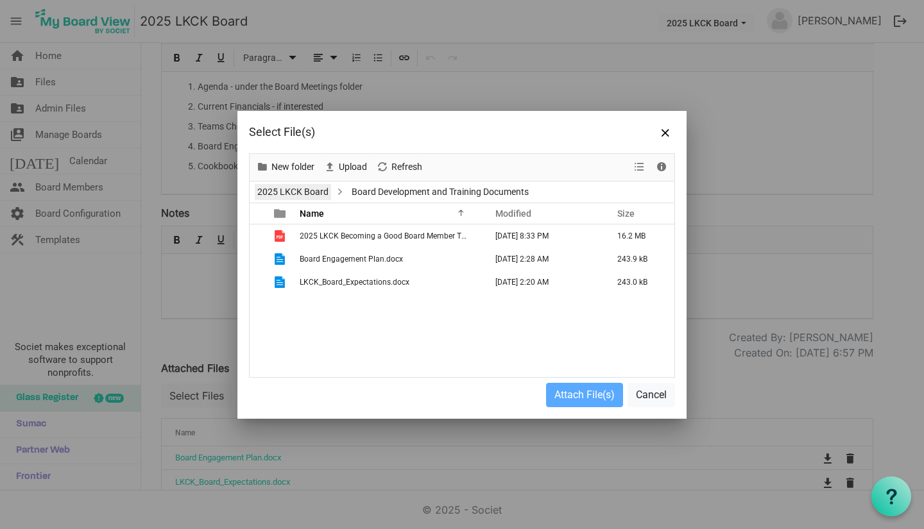
click at [289, 190] on link "2025 LKCK Board" at bounding box center [293, 192] width 76 height 16
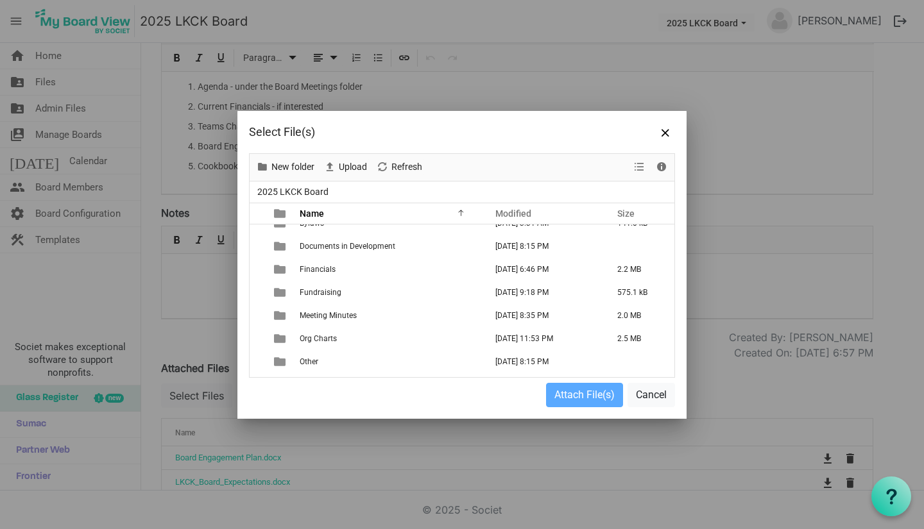
scroll to position [83, 0]
click at [352, 338] on td "Org Charts" at bounding box center [389, 337] width 186 height 23
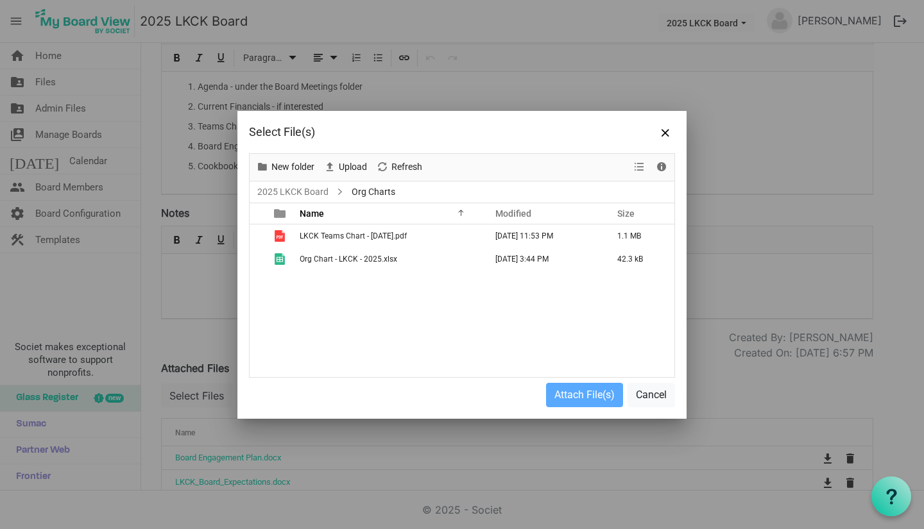
click at [311, 241] on td "LKCK Teams Chart - [DATE].pdf" at bounding box center [389, 235] width 186 height 23
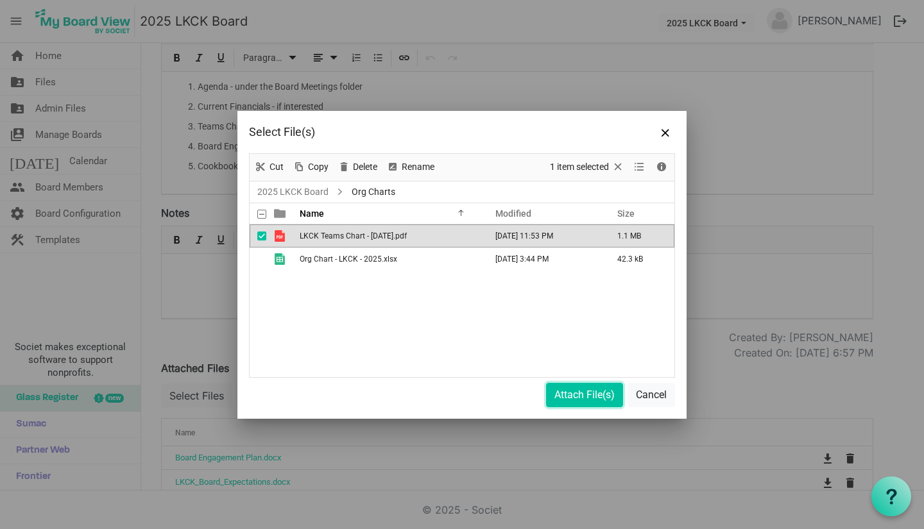
click at [571, 393] on button "Attach File(s)" at bounding box center [584, 395] width 77 height 24
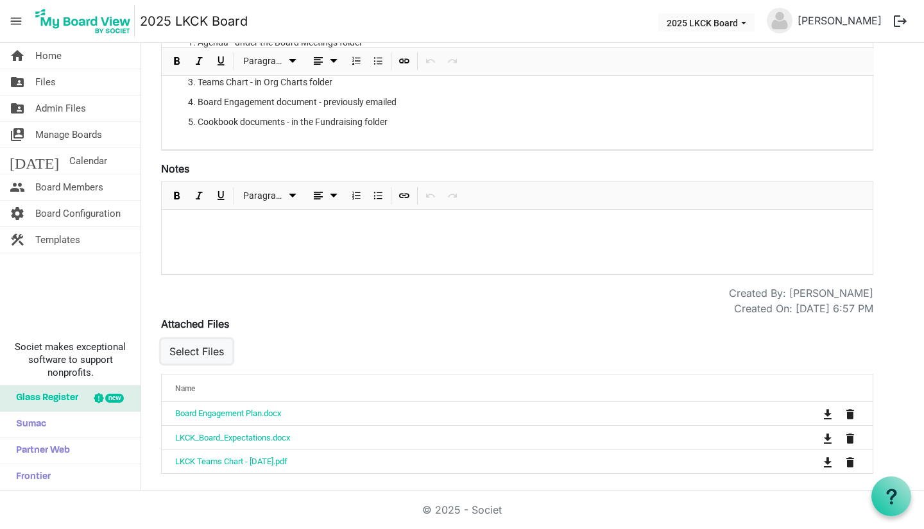
scroll to position [262, 0]
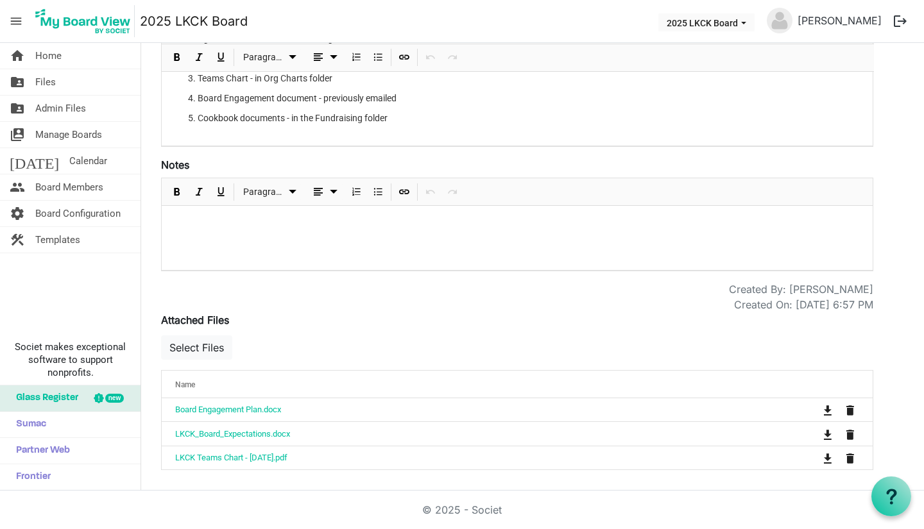
click at [352, 226] on p at bounding box center [517, 222] width 690 height 13
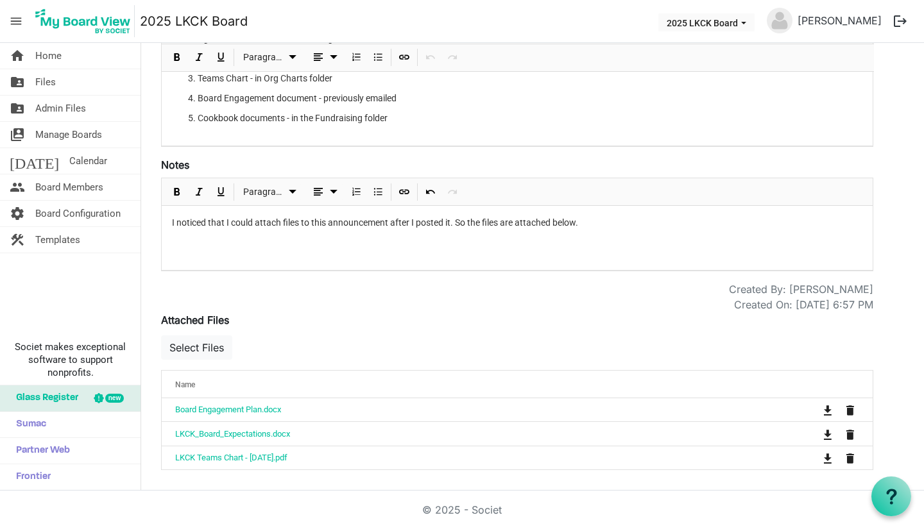
scroll to position [0, 0]
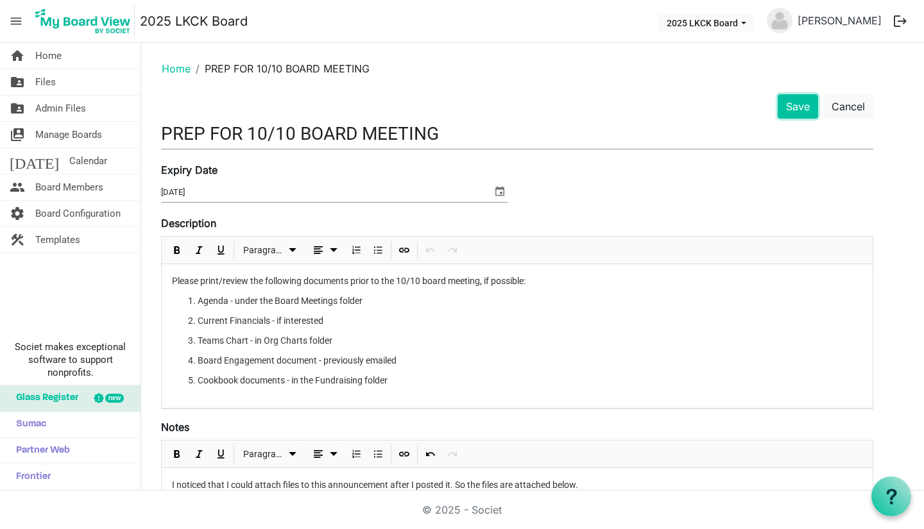
click at [797, 108] on button "Save" at bounding box center [797, 106] width 40 height 24
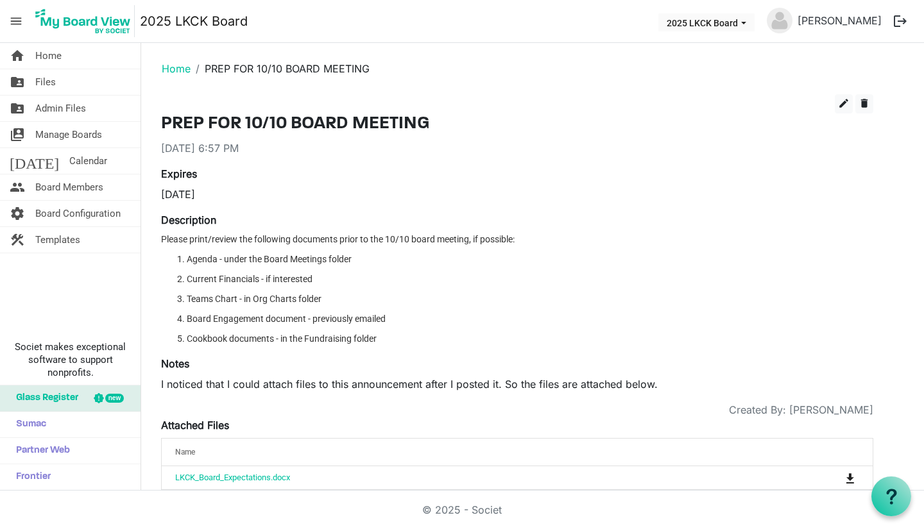
click at [55, 63] on span "Home" at bounding box center [48, 56] width 26 height 26
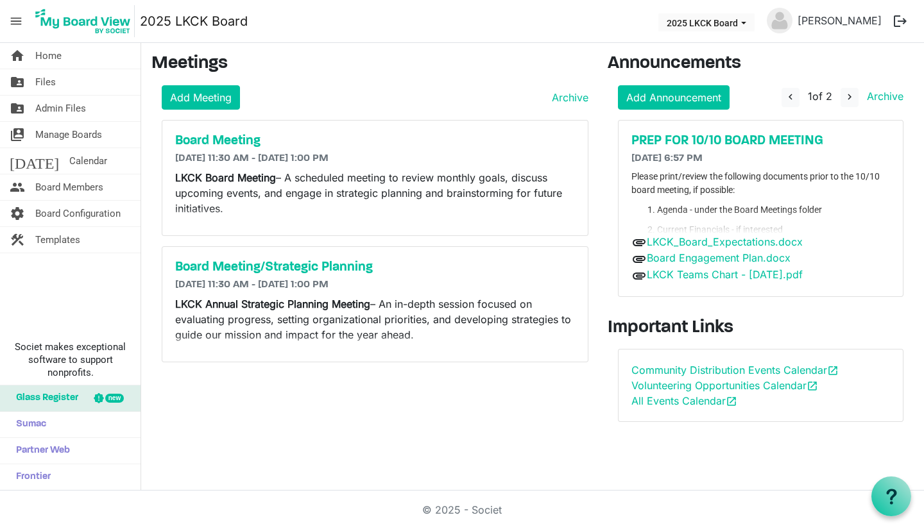
click at [61, 87] on link "folder_shared Files" at bounding box center [70, 82] width 140 height 26
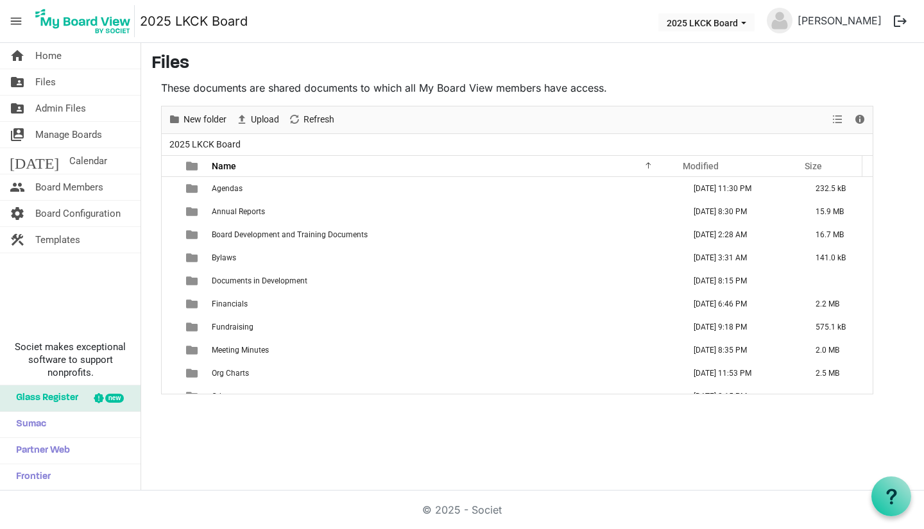
click at [221, 187] on span "Agendas" at bounding box center [227, 188] width 31 height 9
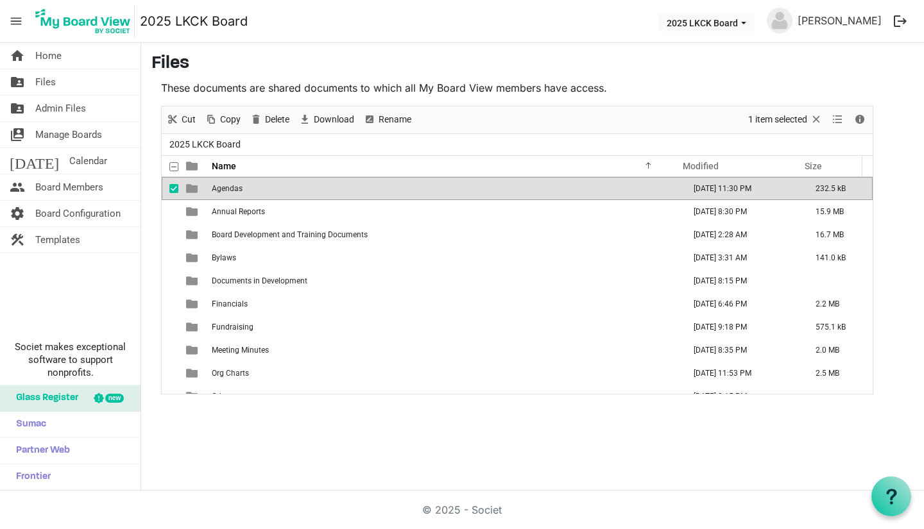
click at [221, 187] on span "Agendas" at bounding box center [227, 188] width 31 height 9
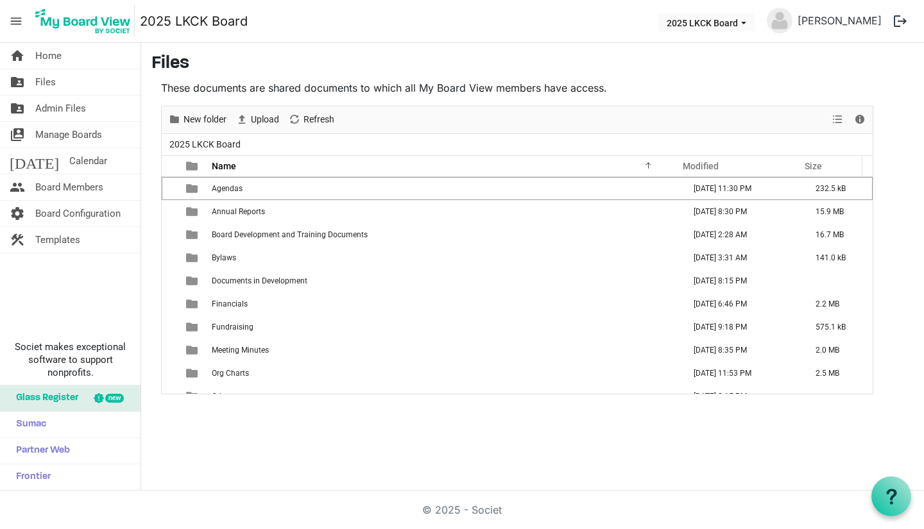
click at [221, 187] on span "Agendas" at bounding box center [227, 188] width 31 height 9
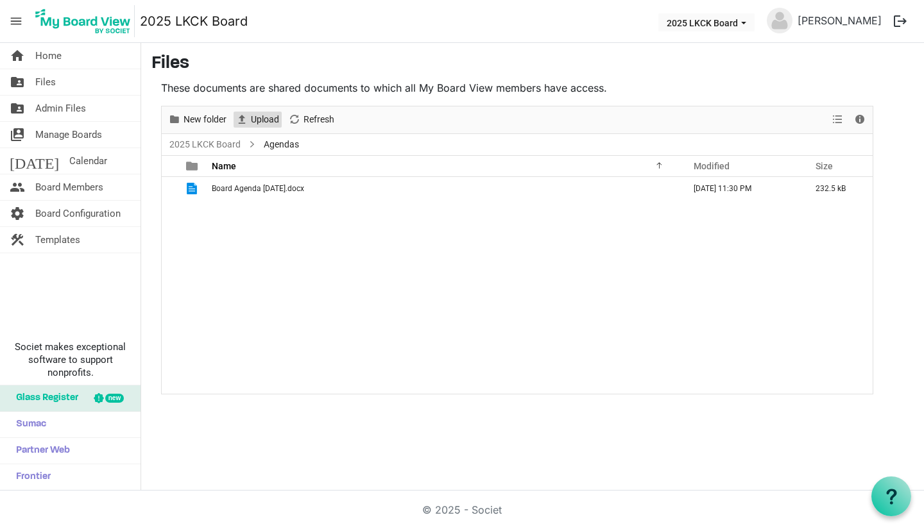
click at [265, 117] on span "Upload" at bounding box center [264, 120] width 31 height 16
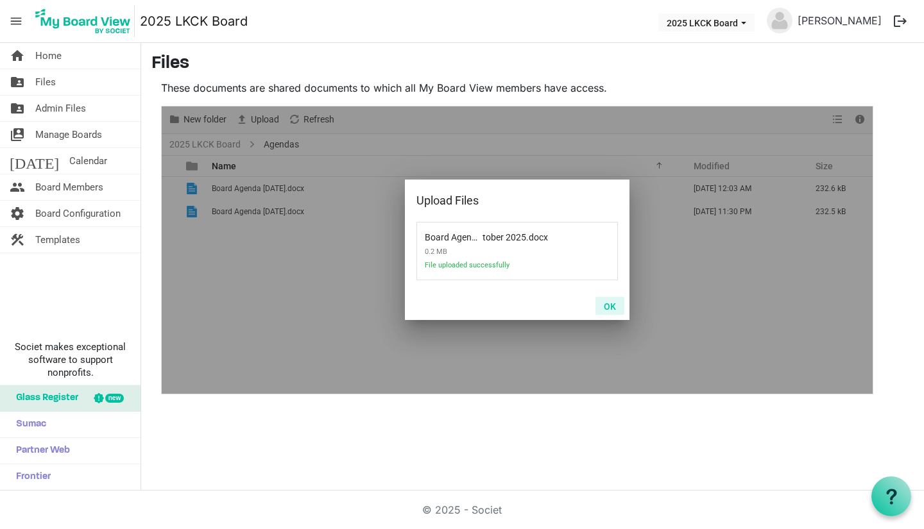
click at [614, 303] on button "OK" at bounding box center [609, 306] width 29 height 18
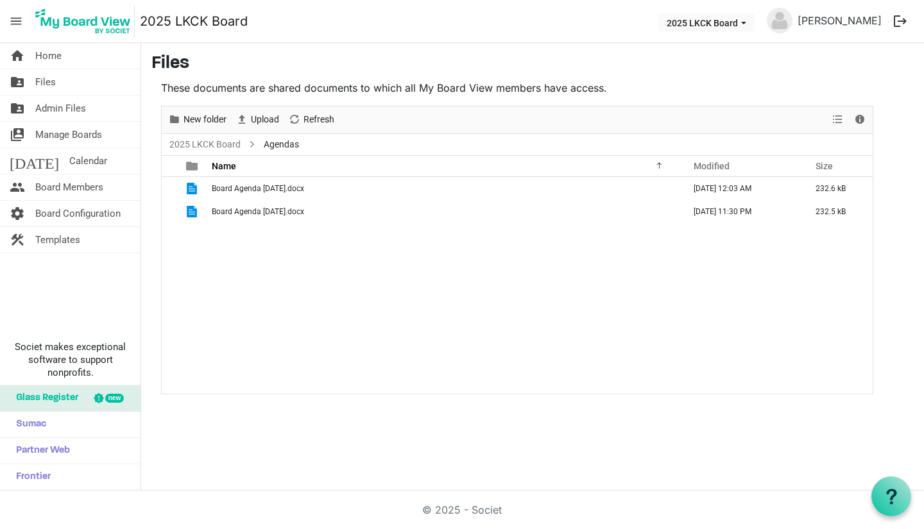
click at [72, 60] on link "home Home" at bounding box center [70, 56] width 140 height 26
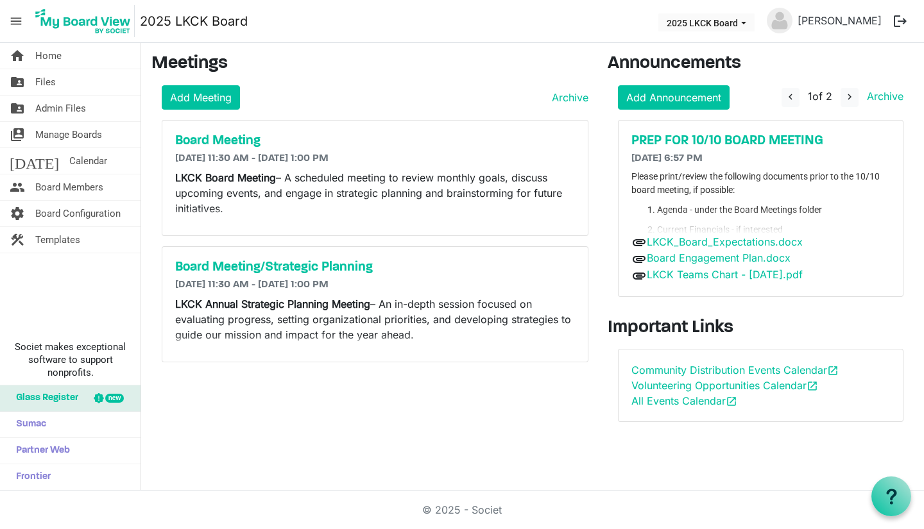
click at [707, 138] on h5 "PREP FOR 10/10 BOARD MEETING" at bounding box center [760, 140] width 259 height 15
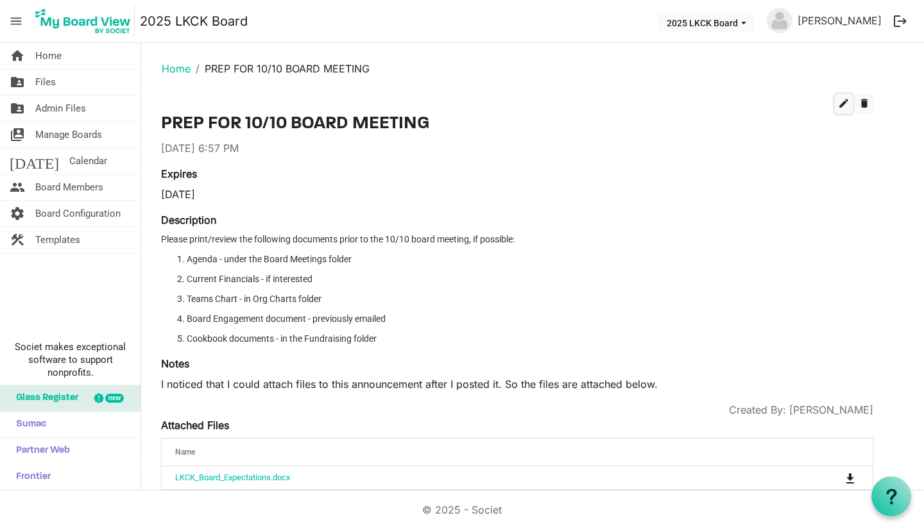
click at [841, 101] on span "edit" at bounding box center [844, 103] width 12 height 12
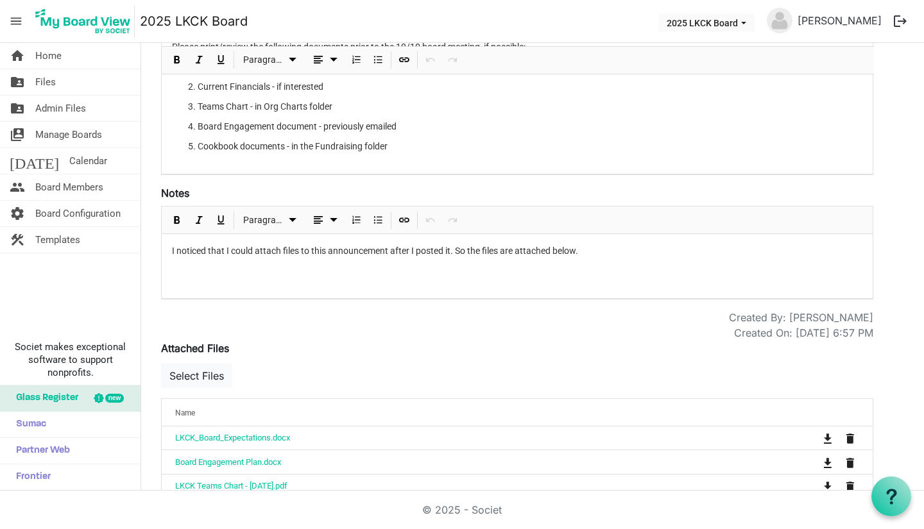
scroll to position [242, 0]
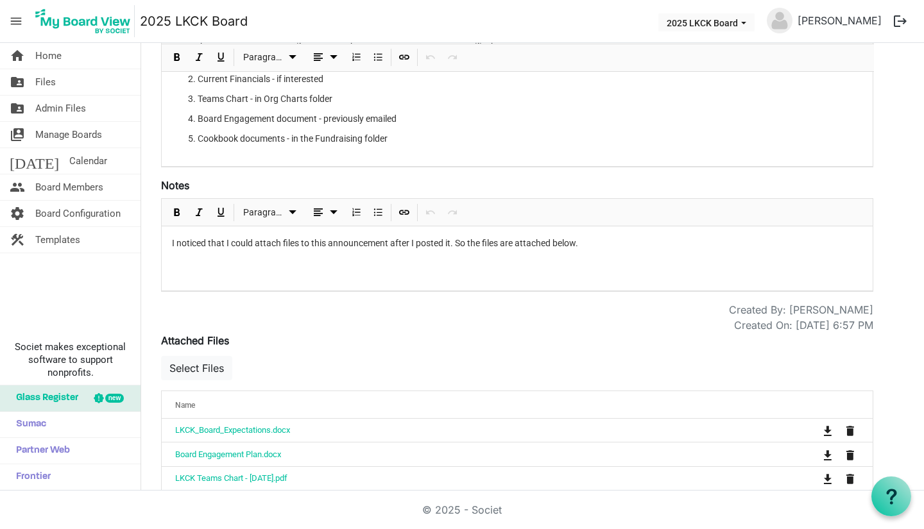
click at [579, 242] on p "I noticed that I could attach files to this announcement after I posted it. So …" at bounding box center [517, 243] width 690 height 13
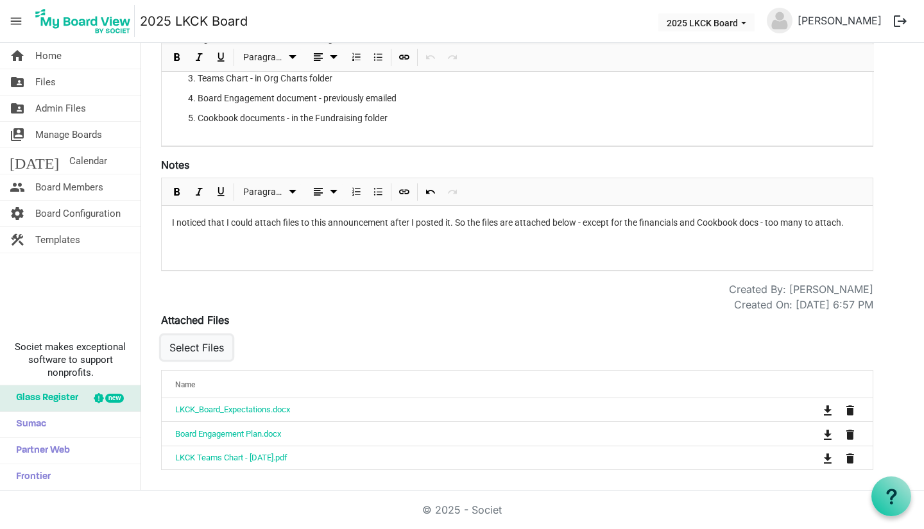
click at [221, 345] on button "Select Files" at bounding box center [196, 347] width 71 height 24
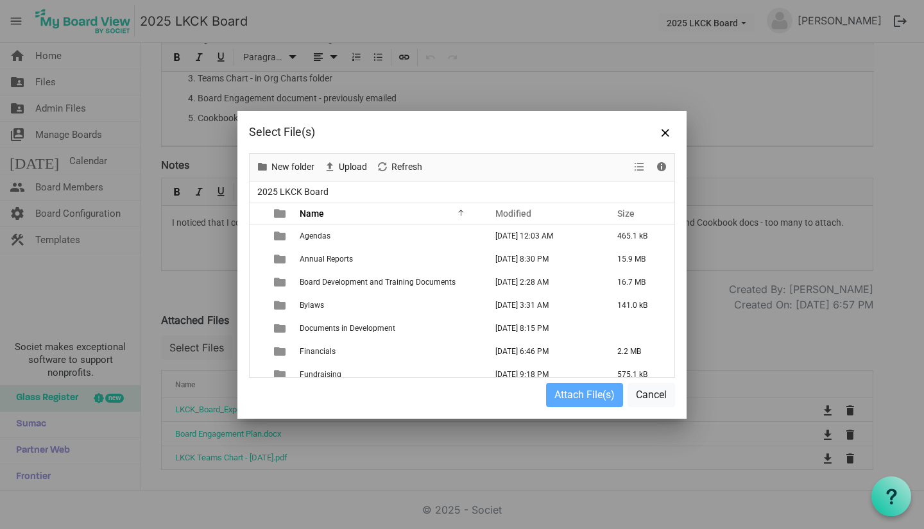
click at [333, 230] on td "Agendas" at bounding box center [389, 235] width 186 height 23
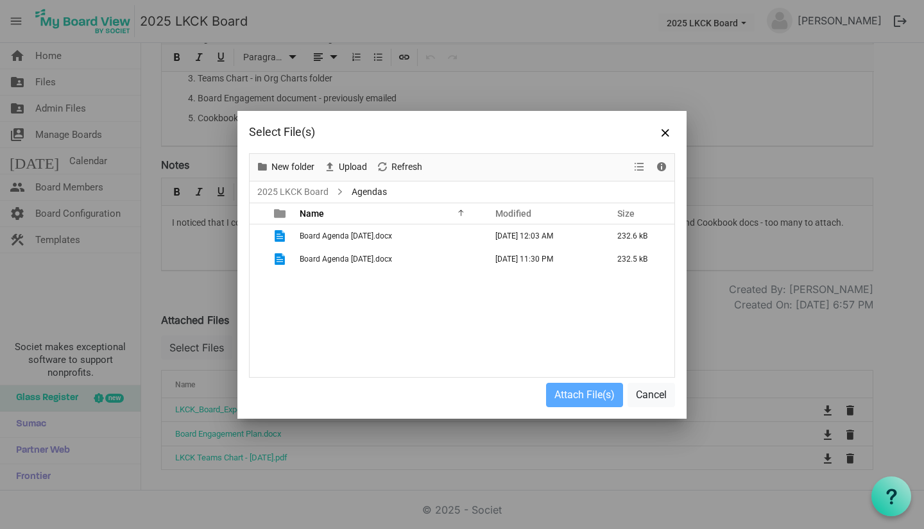
click at [342, 241] on td "Board Agenda October 2025.docx" at bounding box center [389, 235] width 186 height 23
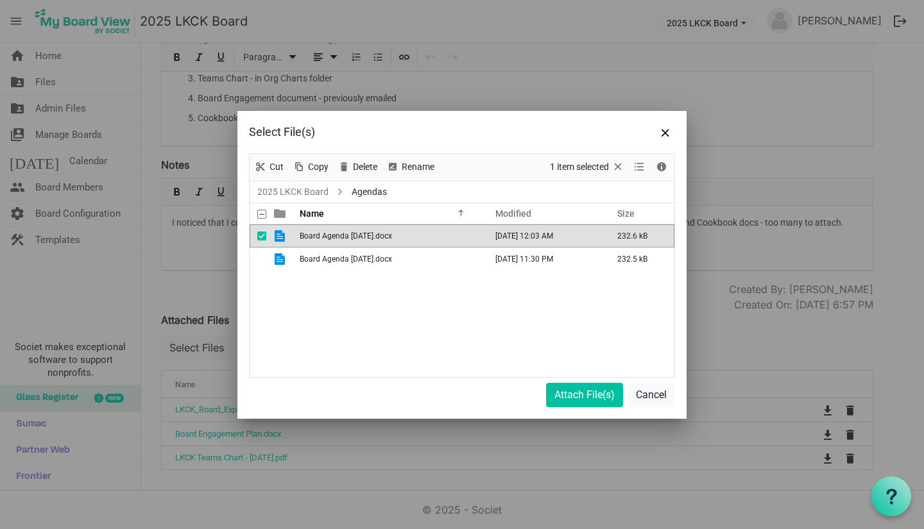
click at [342, 241] on td "Board Agenda October 2025.docx" at bounding box center [389, 235] width 186 height 23
click at [584, 395] on button "Attach File(s)" at bounding box center [584, 395] width 77 height 24
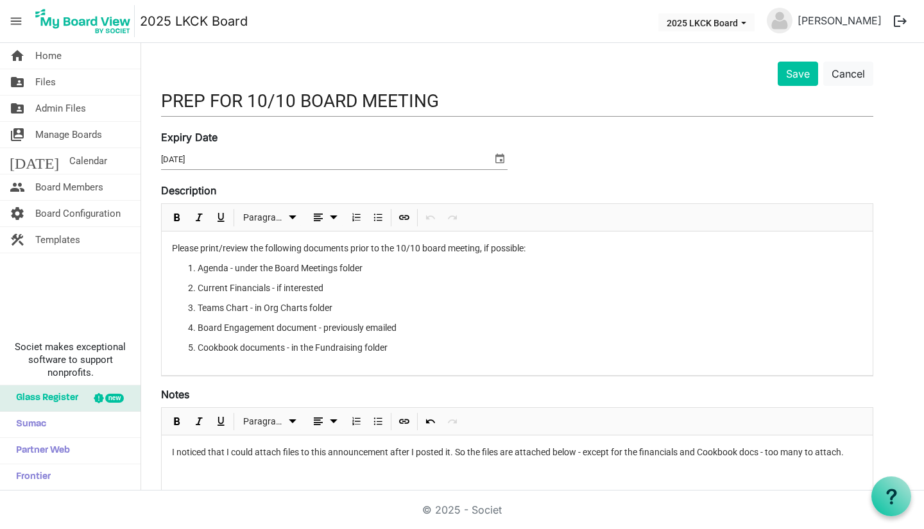
scroll to position [0, 0]
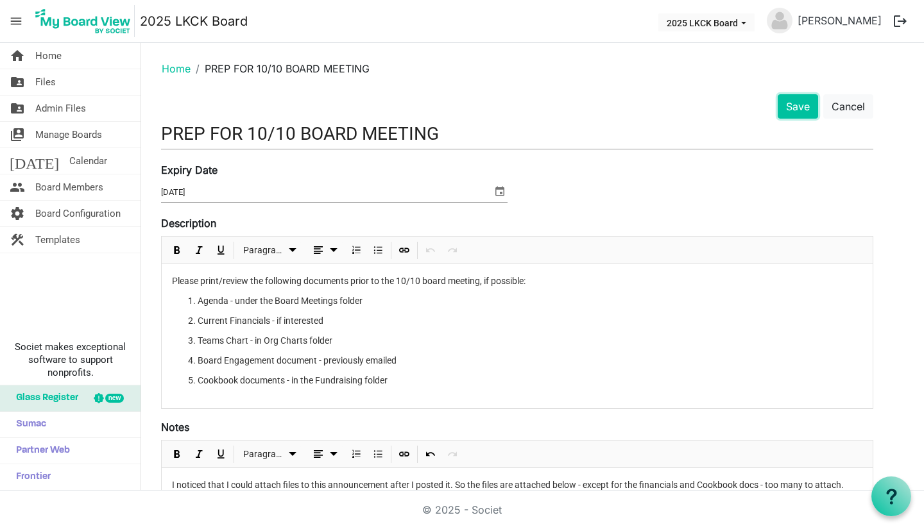
click at [795, 106] on button "Save" at bounding box center [797, 106] width 40 height 24
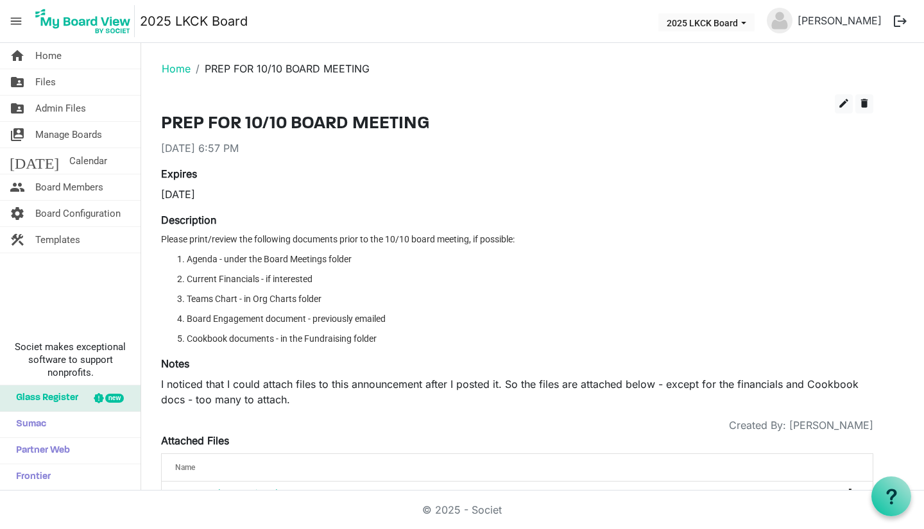
click at [85, 91] on link "folder_shared Files" at bounding box center [70, 82] width 140 height 26
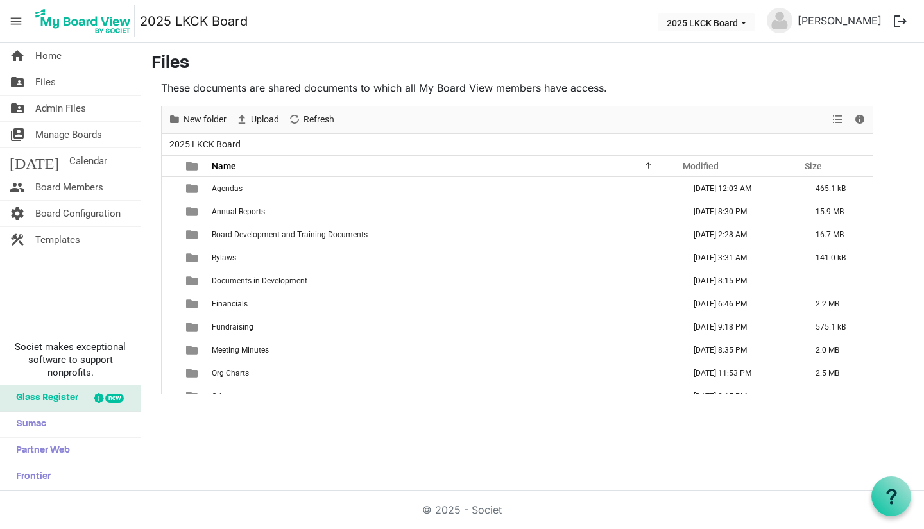
click at [237, 323] on span "Fundraising" at bounding box center [233, 327] width 42 height 9
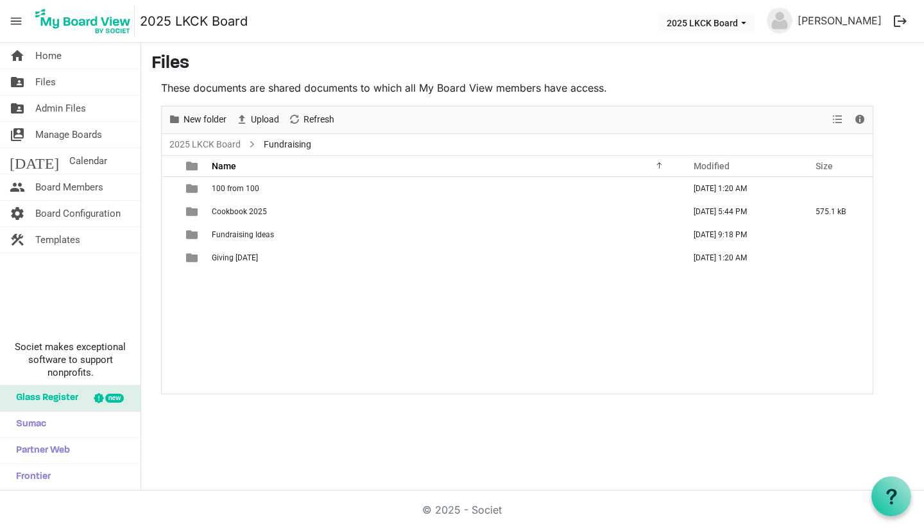
click at [258, 221] on td "Cookbook 2025" at bounding box center [444, 211] width 472 height 23
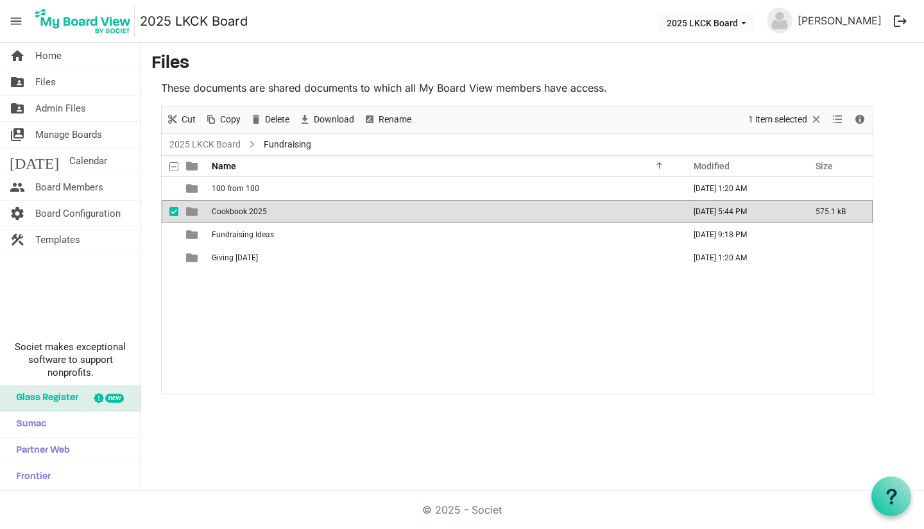
click at [258, 221] on td "Cookbook 2025" at bounding box center [444, 211] width 472 height 23
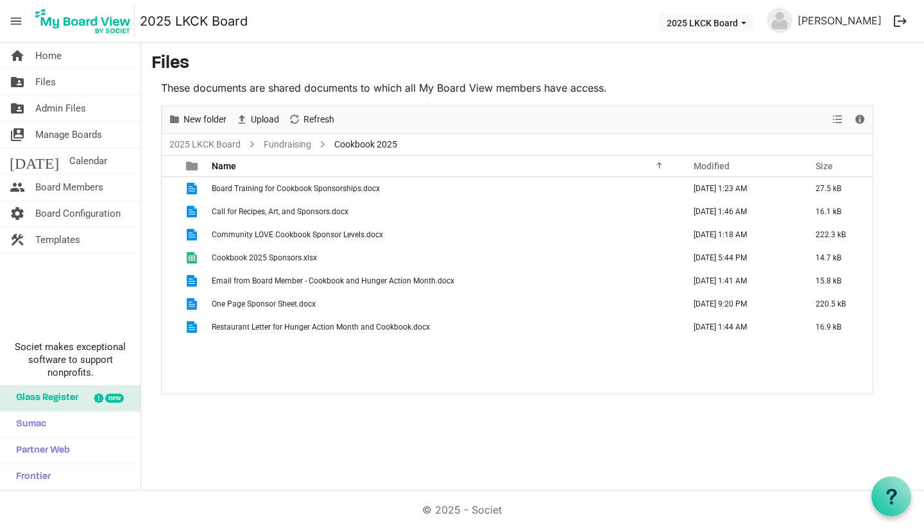
click at [256, 260] on span "Cookbook 2025 Sponsors.xlsx" at bounding box center [264, 257] width 105 height 9
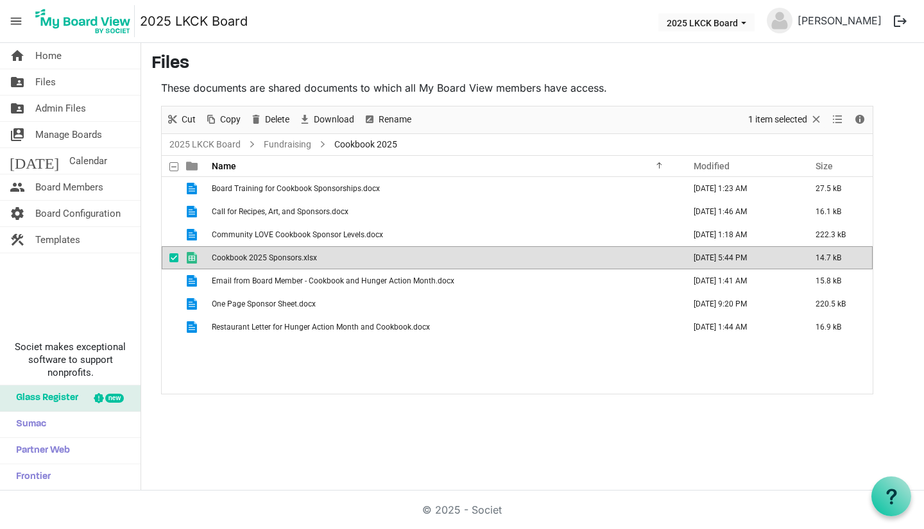
click at [256, 260] on span "Cookbook 2025 Sponsors.xlsx" at bounding box center [264, 257] width 105 height 9
click at [277, 120] on span "Delete" at bounding box center [277, 120] width 27 height 16
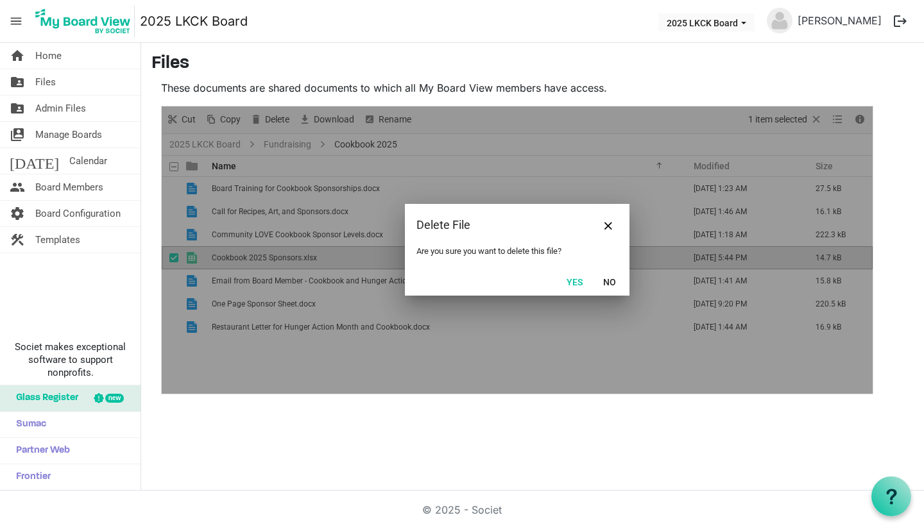
click at [586, 282] on button "Yes" at bounding box center [574, 282] width 33 height 18
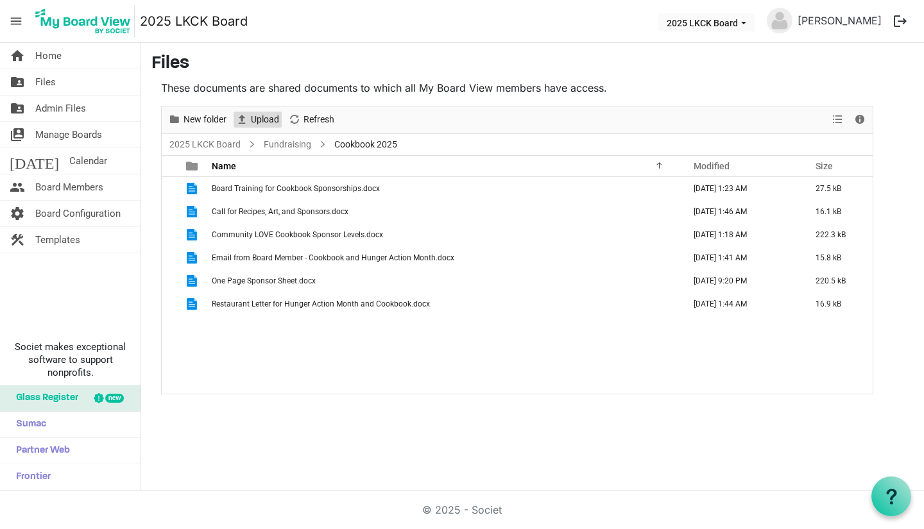
click at [262, 118] on span "Upload" at bounding box center [264, 120] width 31 height 16
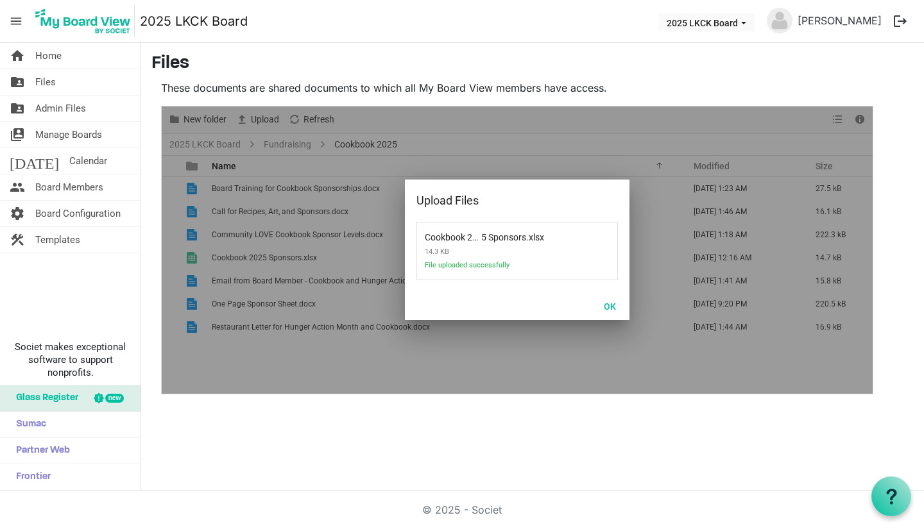
click at [504, 267] on span "File uploaded successfully" at bounding box center [492, 269] width 135 height 16
click at [607, 307] on button "OK" at bounding box center [609, 306] width 29 height 18
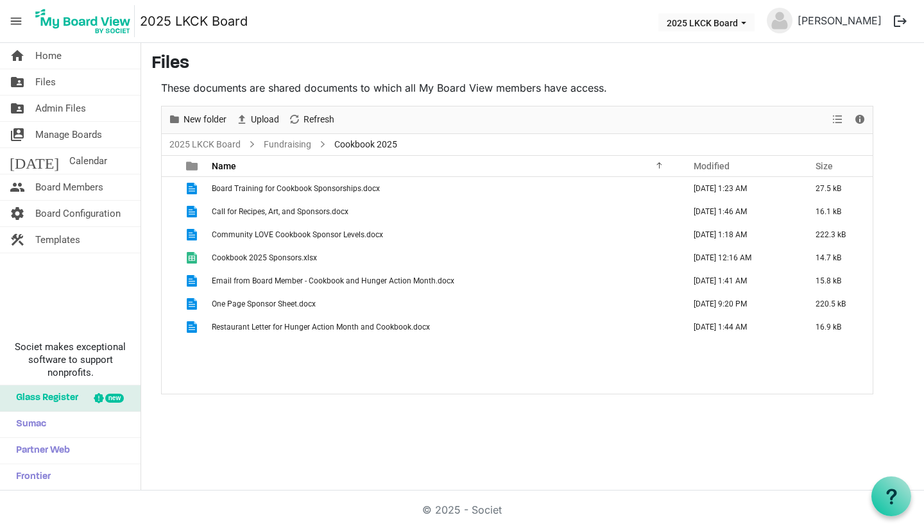
click at [312, 258] on span "Cookbook 2025 Sponsors.xlsx" at bounding box center [264, 257] width 105 height 9
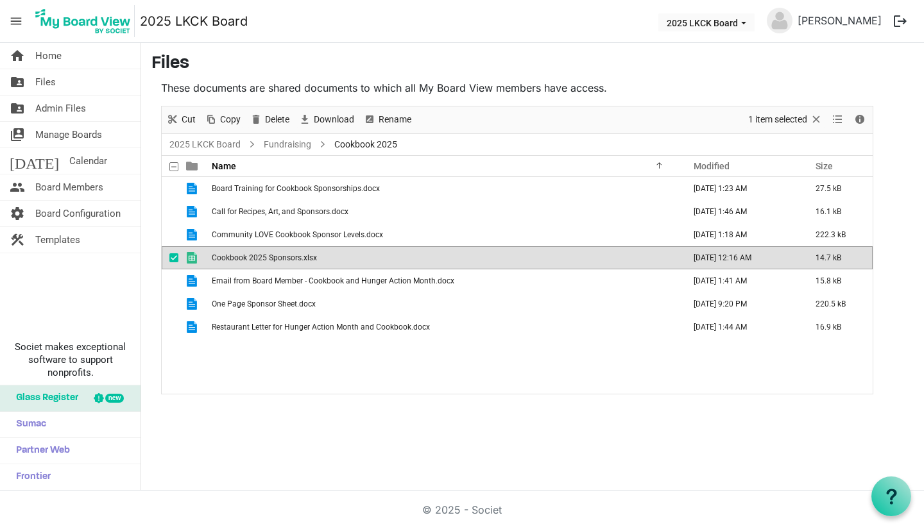
click at [312, 258] on span "Cookbook 2025 Sponsors.xlsx" at bounding box center [264, 257] width 105 height 9
click at [280, 118] on span "Delete" at bounding box center [277, 120] width 27 height 16
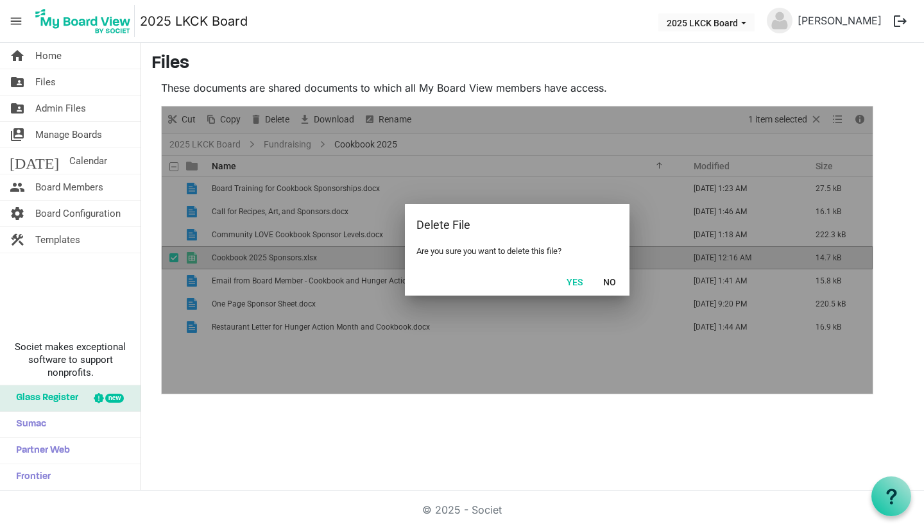
click at [579, 284] on button "Yes" at bounding box center [574, 282] width 33 height 18
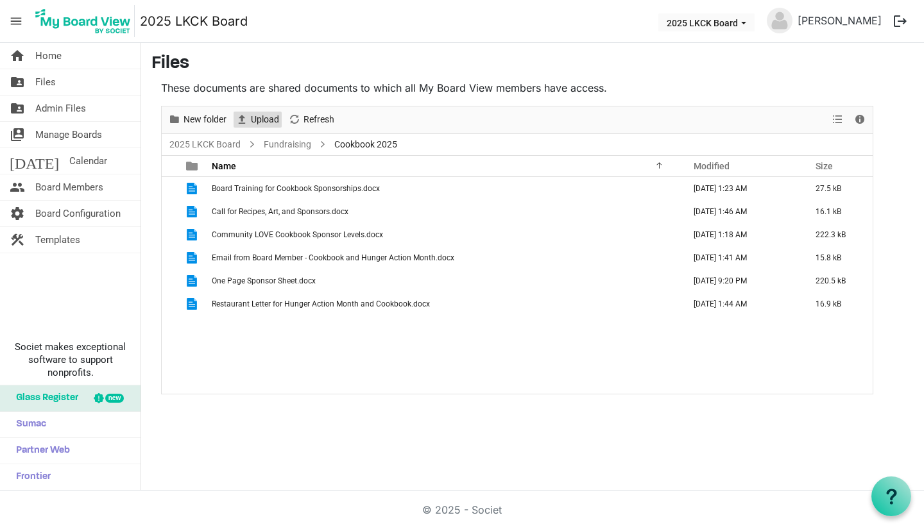
click at [271, 119] on span "Upload" at bounding box center [264, 120] width 31 height 16
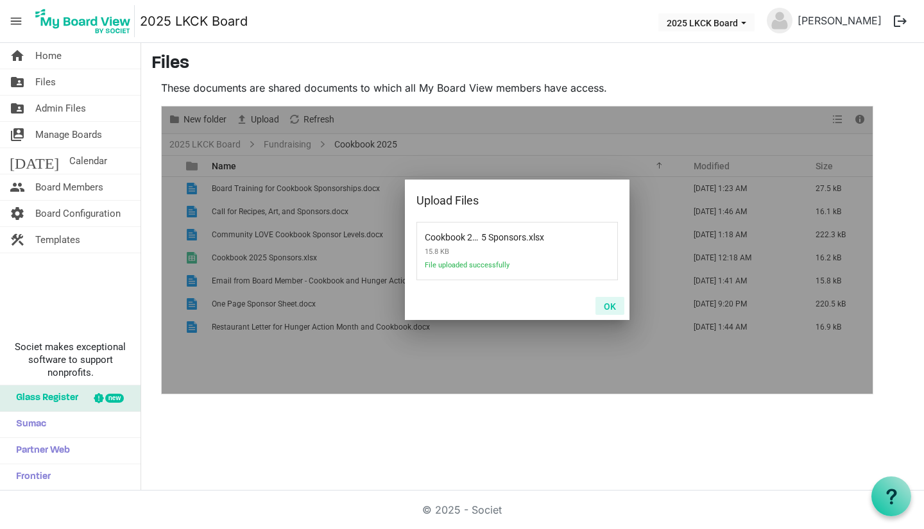
click at [605, 303] on button "OK" at bounding box center [609, 306] width 29 height 18
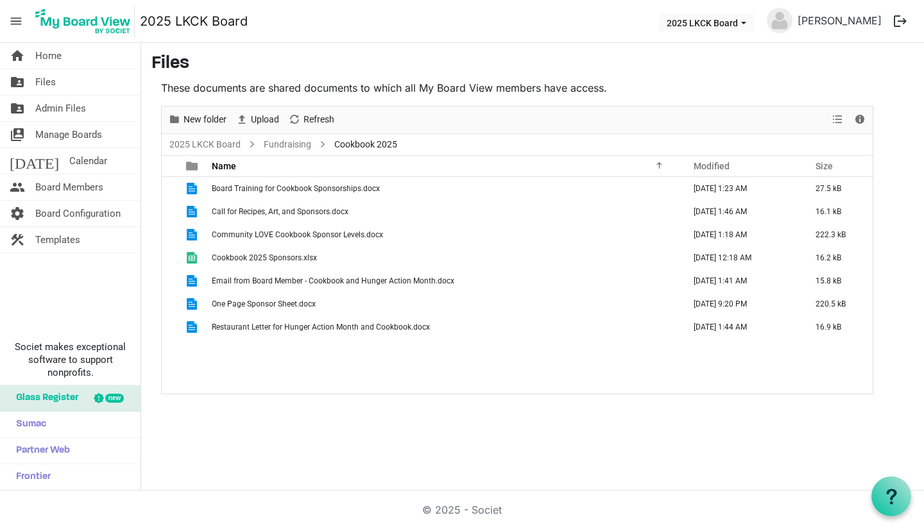
click at [72, 62] on link "home Home" at bounding box center [70, 56] width 140 height 26
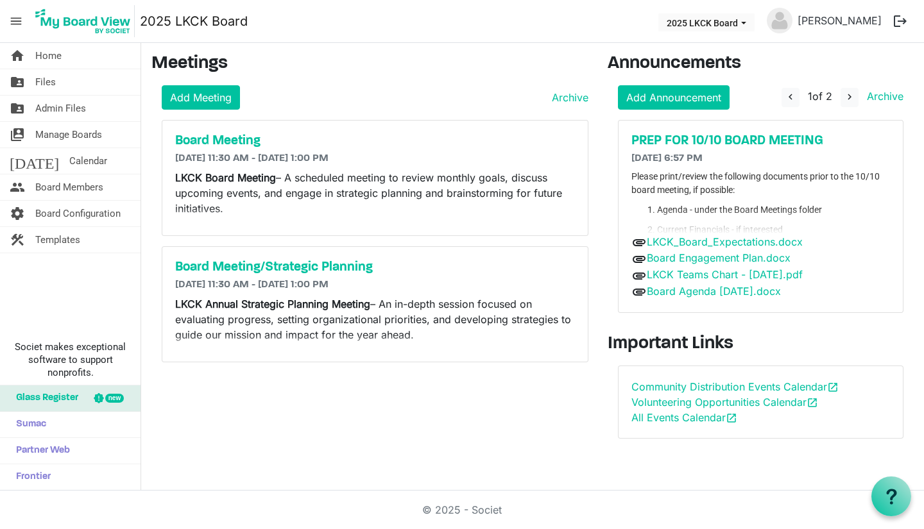
click at [825, 139] on h5 "PREP FOR 10/10 BOARD MEETING" at bounding box center [760, 140] width 259 height 15
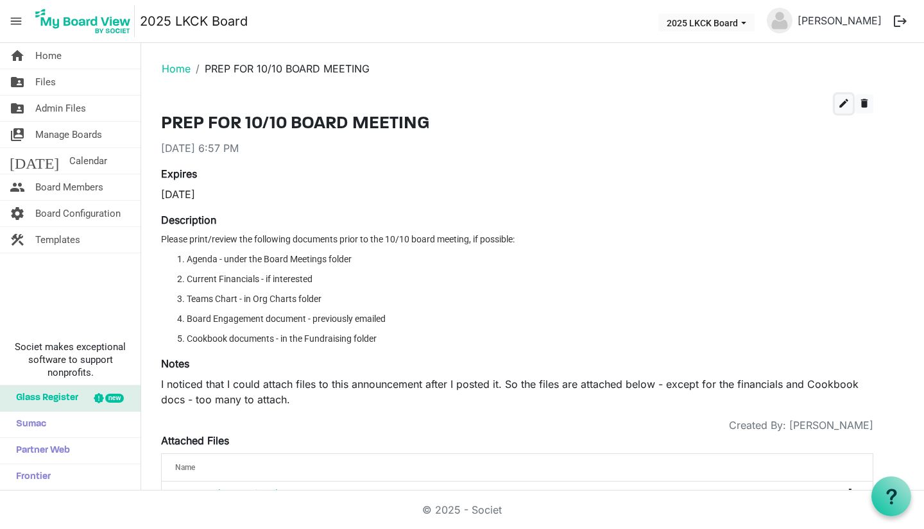
click at [845, 101] on span "edit" at bounding box center [844, 103] width 12 height 12
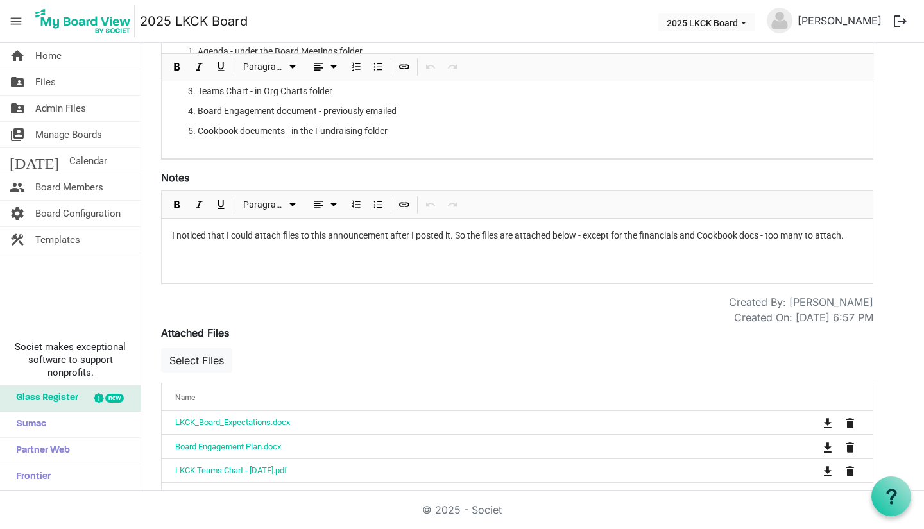
scroll to position [286, 0]
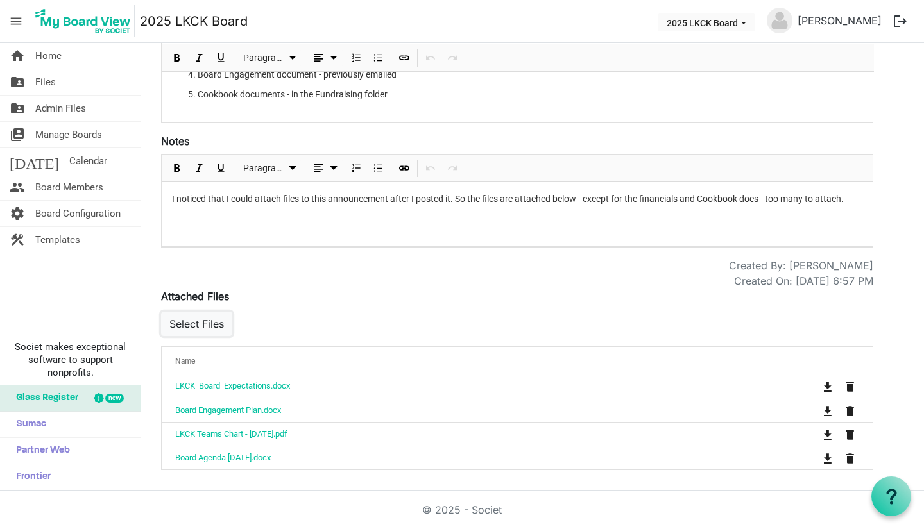
click at [200, 321] on button "Select Files" at bounding box center [196, 324] width 71 height 24
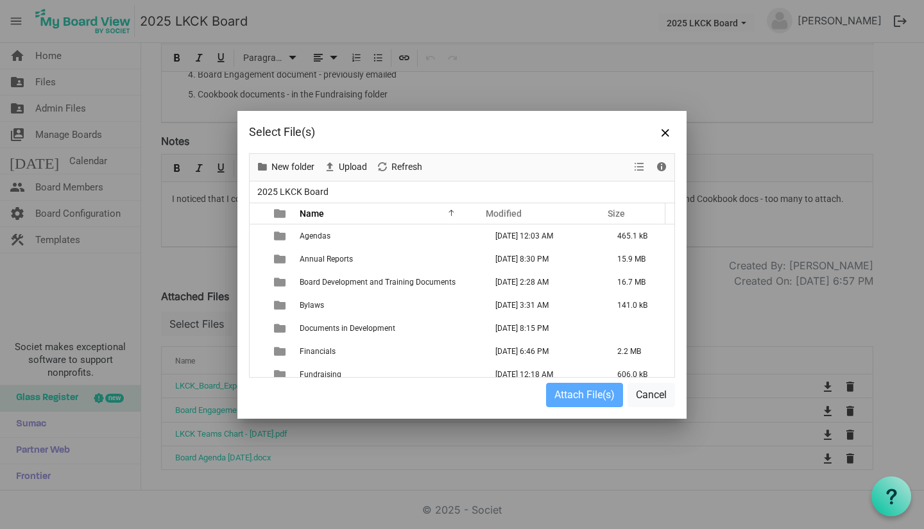
click at [375, 368] on td "Fundraising" at bounding box center [389, 374] width 186 height 23
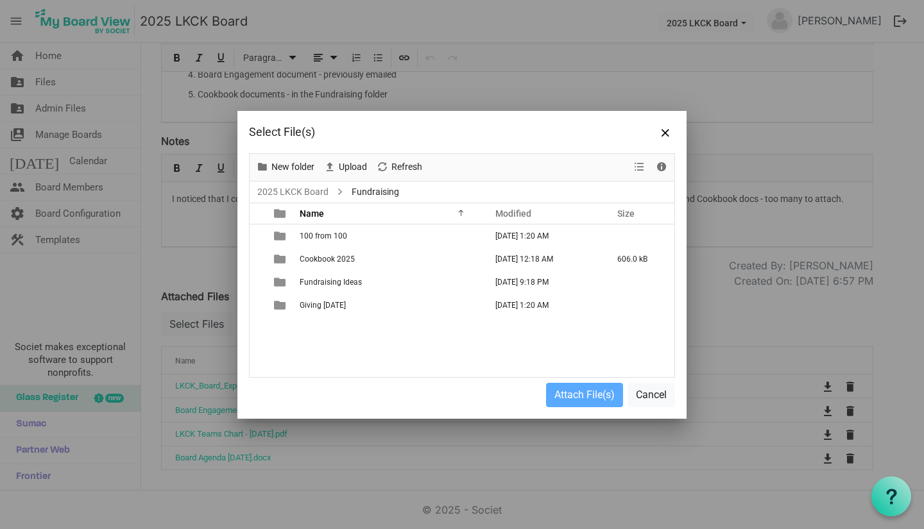
click at [355, 261] on td "Cookbook 2025" at bounding box center [389, 259] width 186 height 23
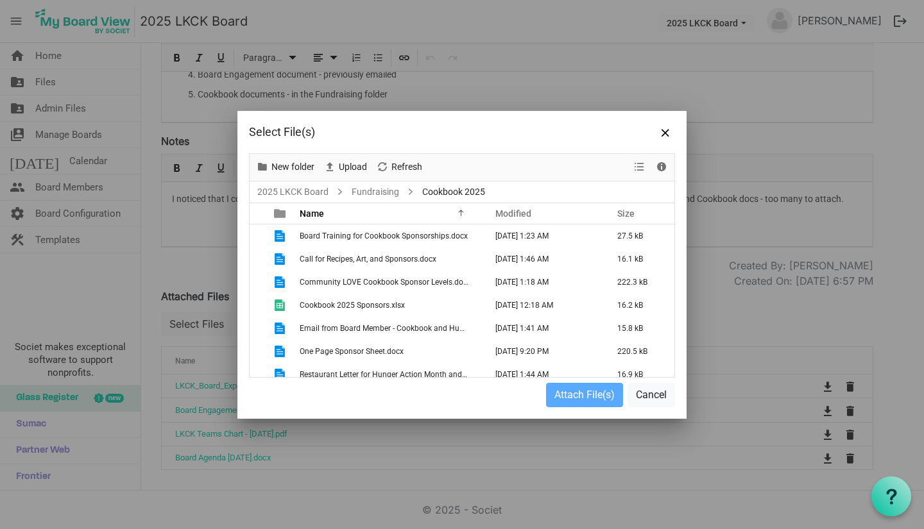
click at [346, 304] on span "Cookbook 2025 Sponsors.xlsx" at bounding box center [352, 305] width 105 height 9
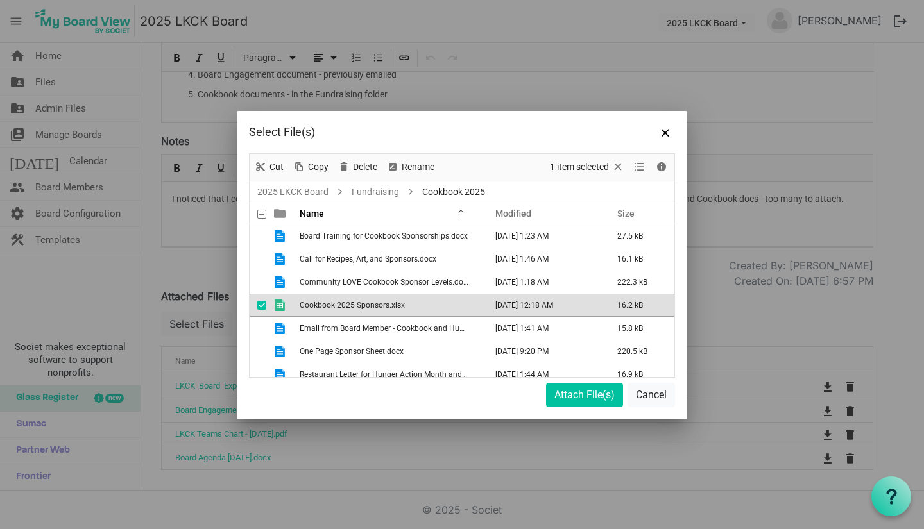
click at [346, 304] on span "Cookbook 2025 Sponsors.xlsx" at bounding box center [352, 305] width 105 height 9
click at [564, 394] on button "Attach File(s)" at bounding box center [584, 395] width 77 height 24
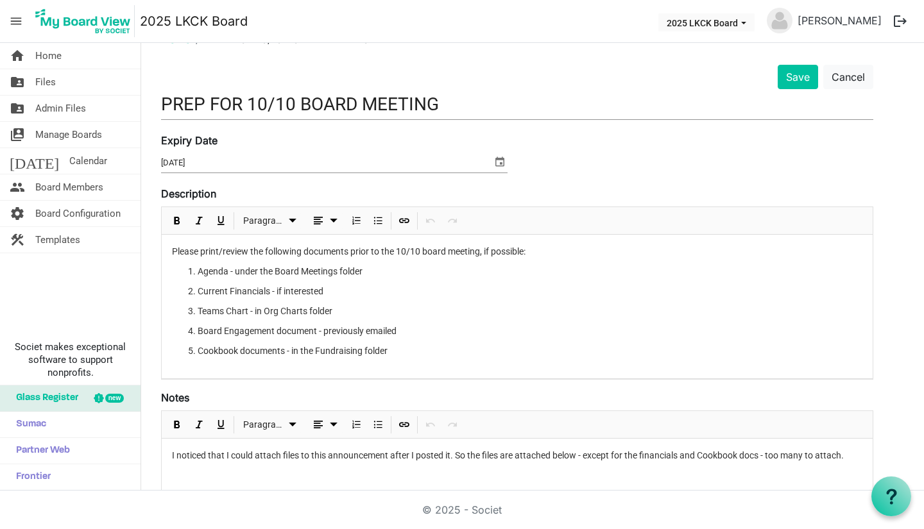
scroll to position [0, 0]
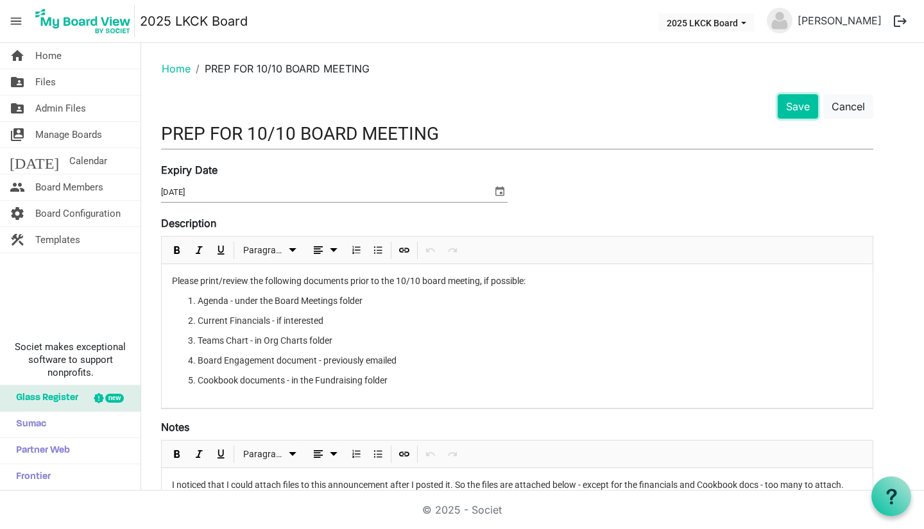
click at [798, 106] on button "Save" at bounding box center [797, 106] width 40 height 24
